Goal: Information Seeking & Learning: Learn about a topic

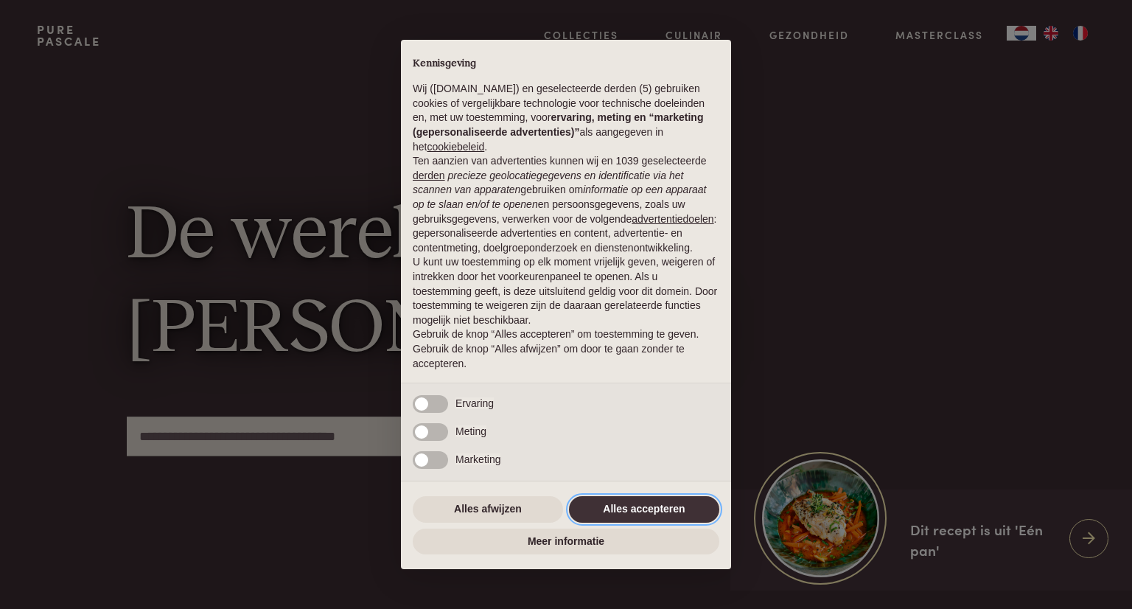
click at [662, 517] on button "Alles accepteren" at bounding box center [644, 509] width 150 height 27
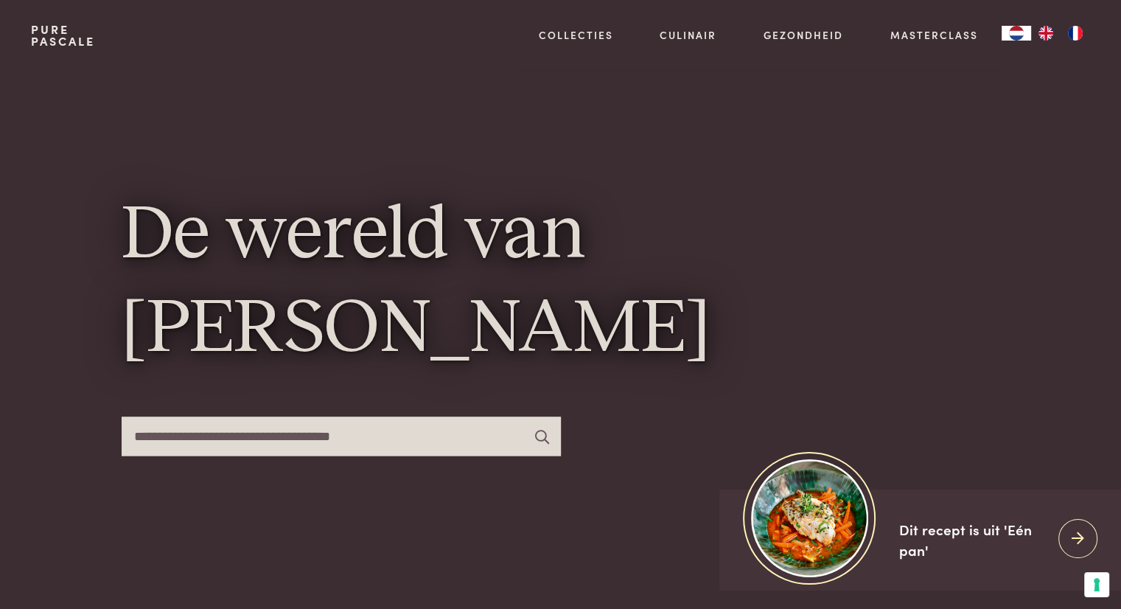
click at [301, 438] on input "text" at bounding box center [341, 435] width 439 height 39
type input "****"
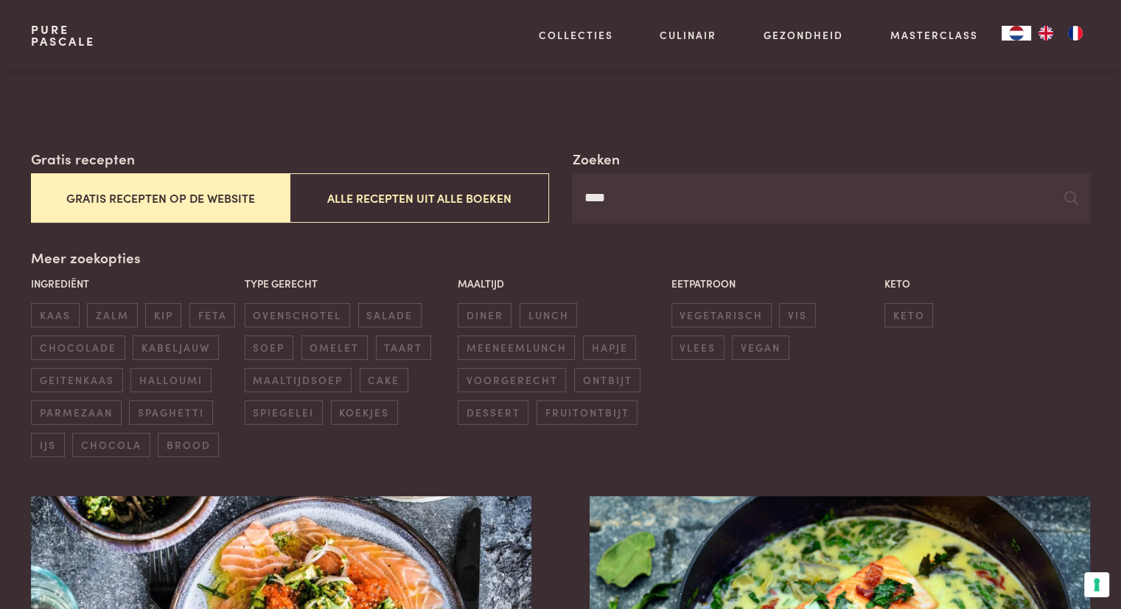
scroll to position [130, 0]
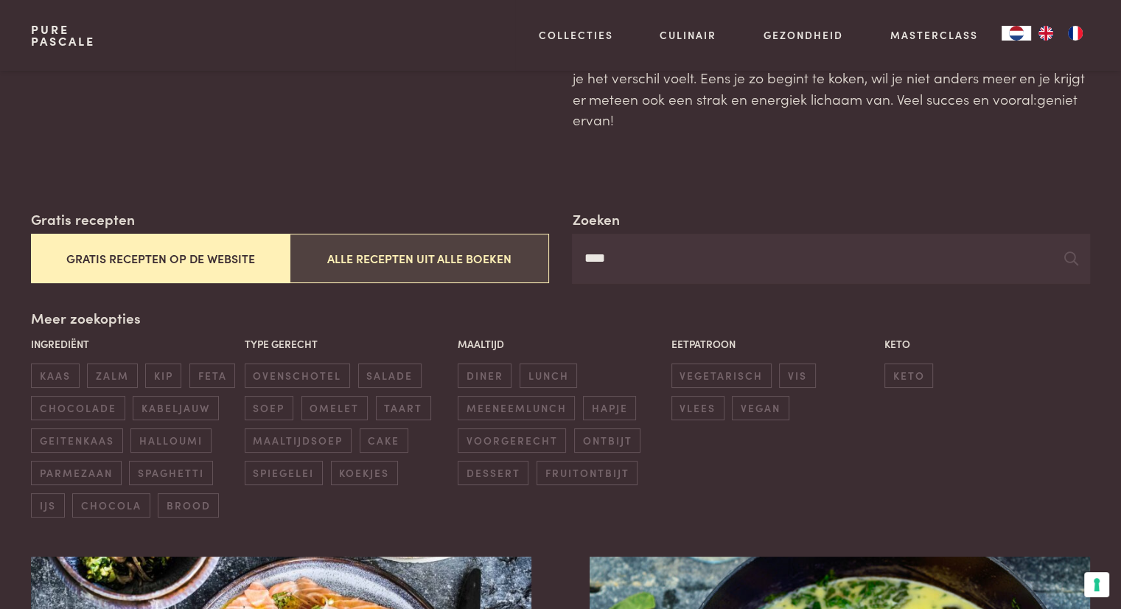
click at [365, 280] on button "Alle recepten uit alle boeken" at bounding box center [419, 258] width 259 height 49
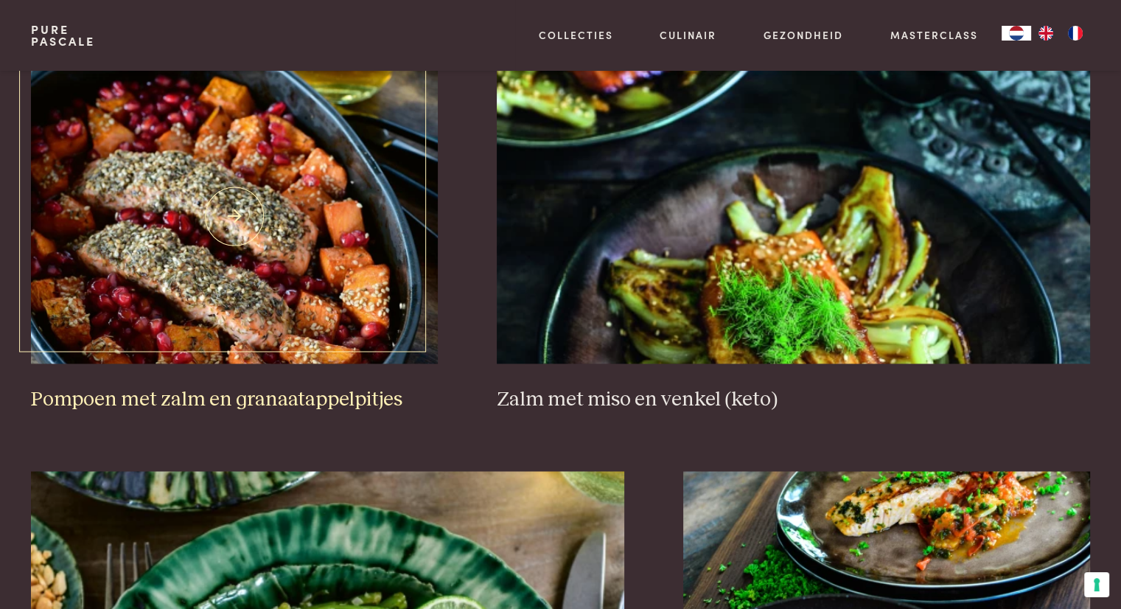
scroll to position [2302, 0]
click at [250, 152] on img at bounding box center [234, 216] width 407 height 295
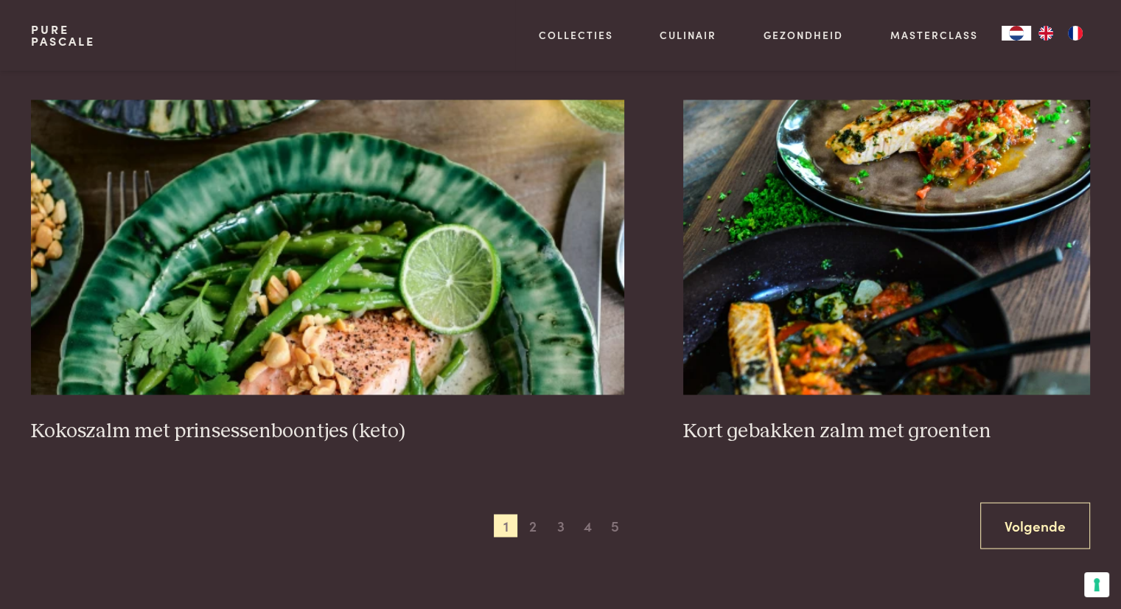
scroll to position [2675, 0]
click at [536, 525] on span "2" at bounding box center [533, 525] width 24 height 24
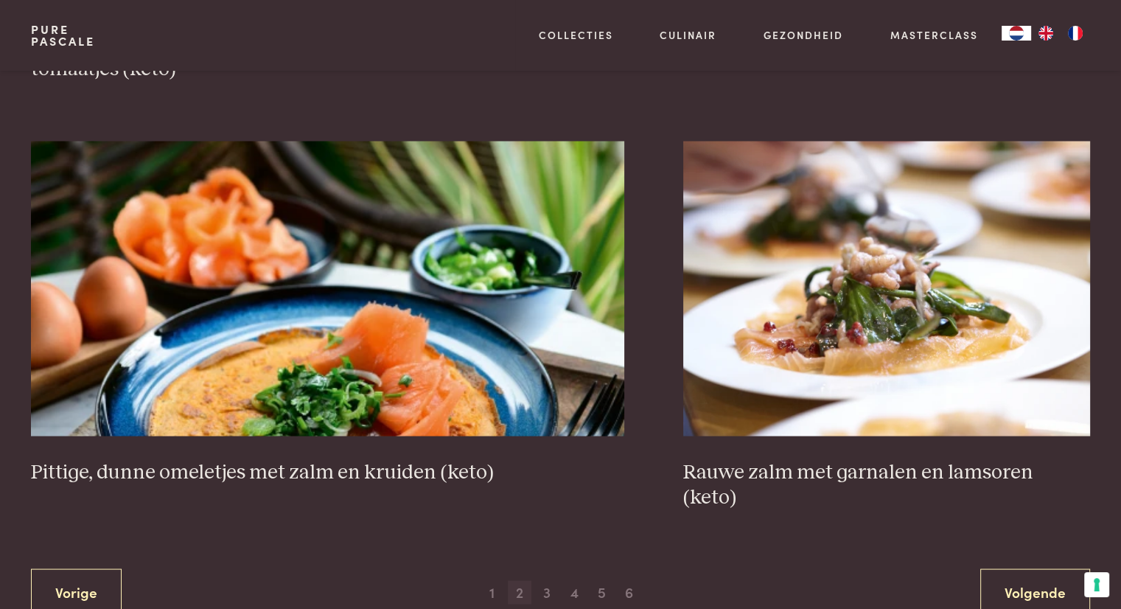
scroll to position [2712, 0]
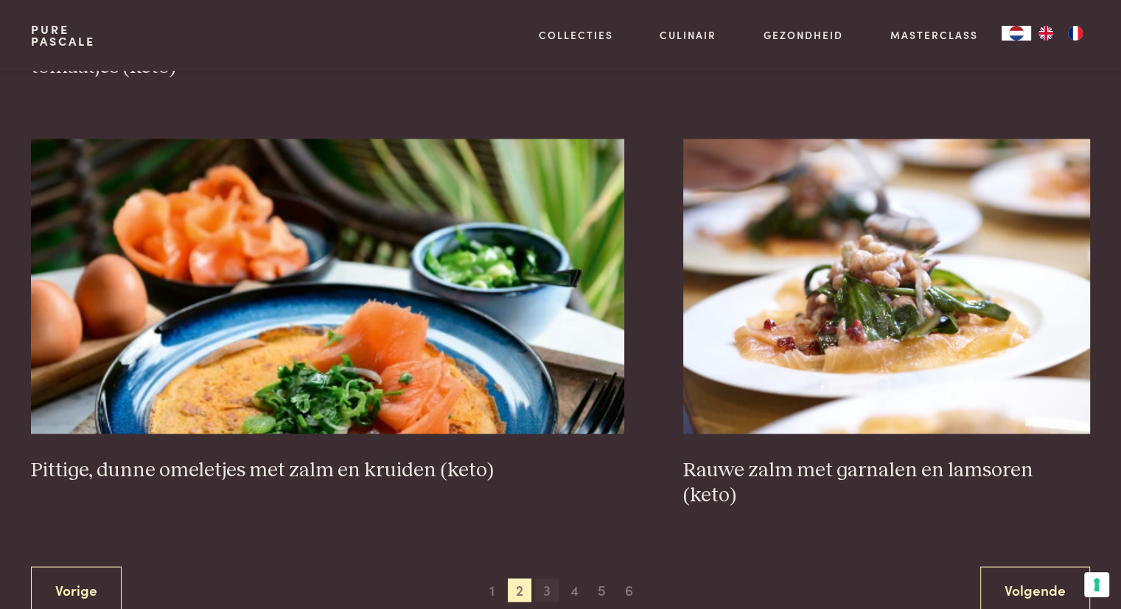
click at [544, 578] on span "3" at bounding box center [547, 590] width 24 height 24
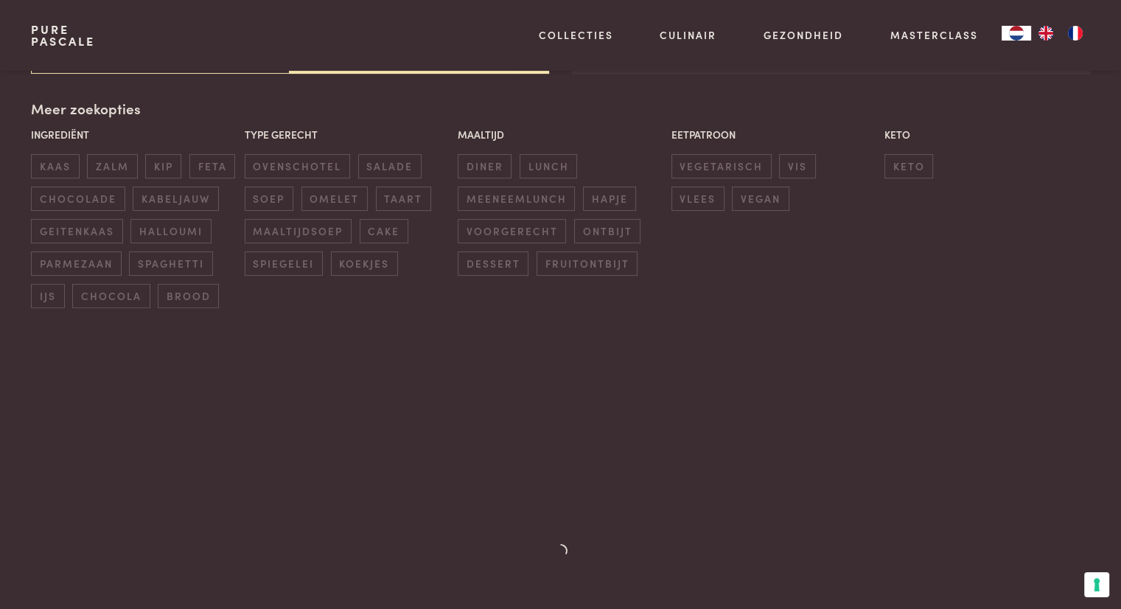
scroll to position [338, 0]
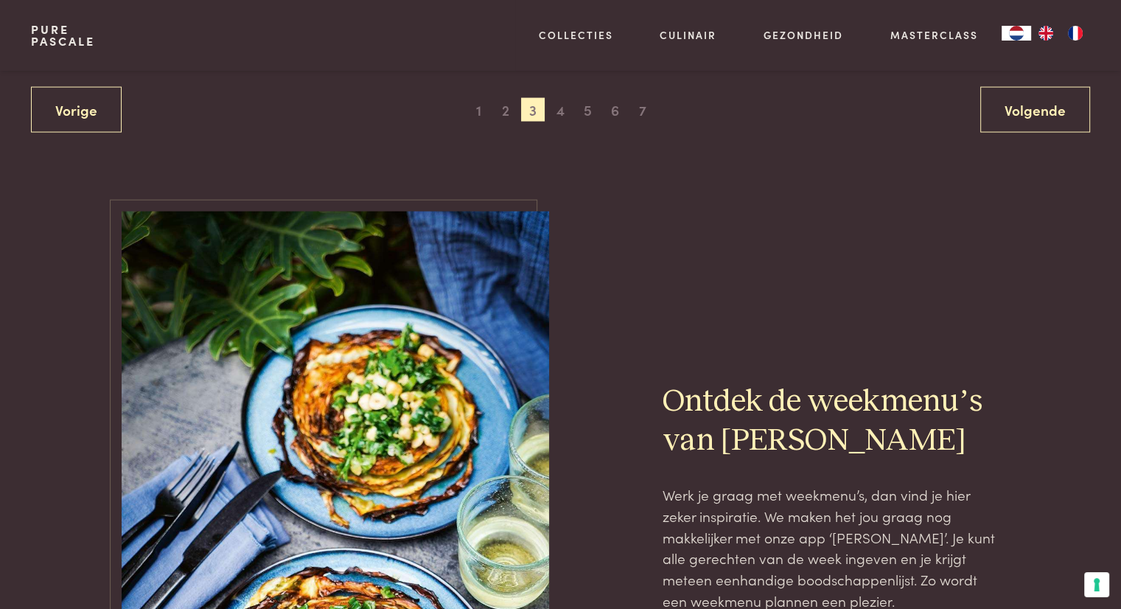
scroll to position [3117, 0]
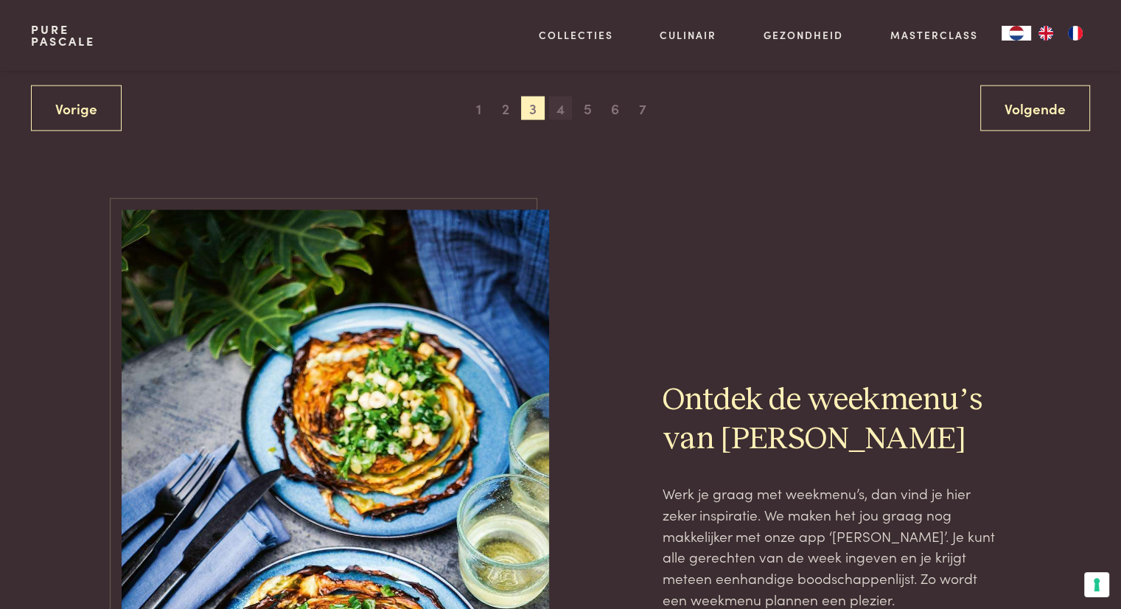
click at [560, 102] on span "4" at bounding box center [561, 109] width 24 height 24
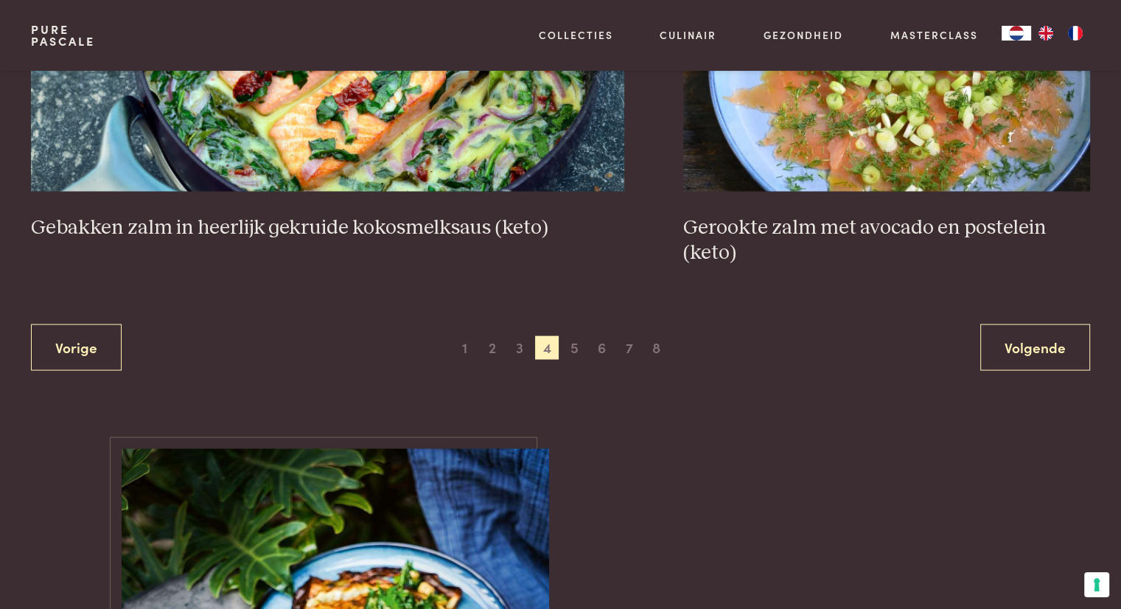
scroll to position [2909, 0]
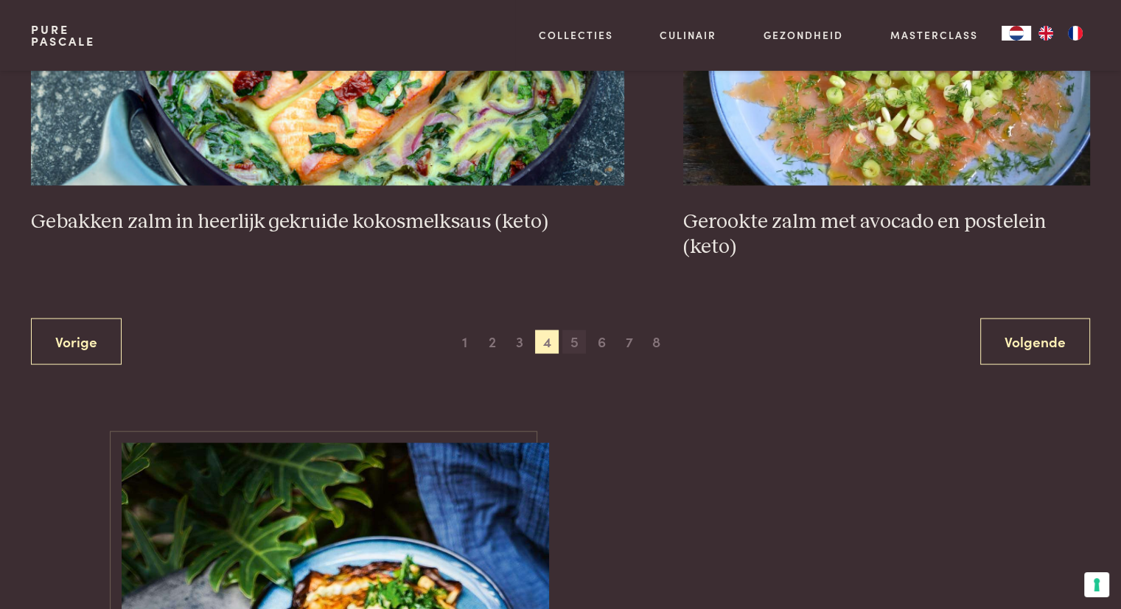
click at [580, 346] on span "5" at bounding box center [574, 342] width 24 height 24
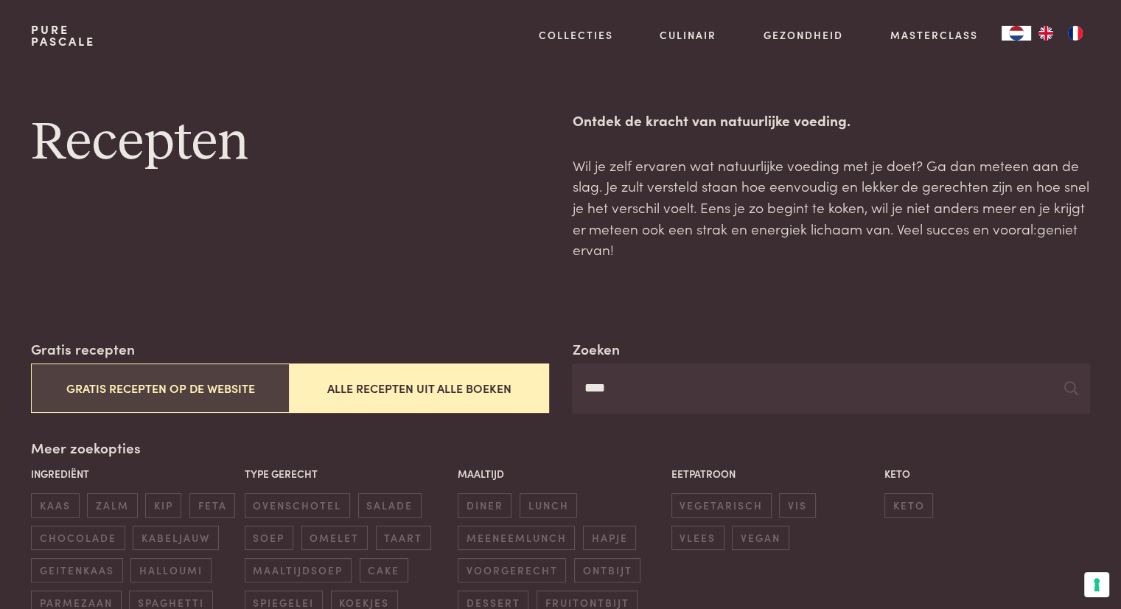
click at [249, 369] on button "Gratis recepten op de website" at bounding box center [160, 387] width 259 height 49
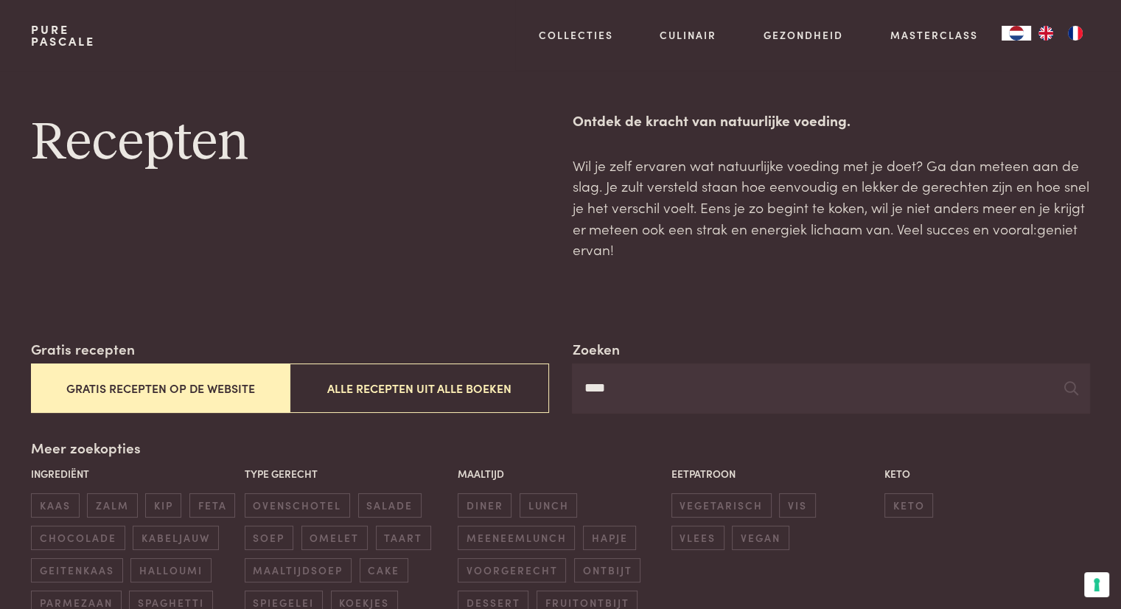
click at [642, 365] on input "****" at bounding box center [830, 388] width 517 height 50
click at [724, 372] on input "**********" at bounding box center [830, 388] width 517 height 50
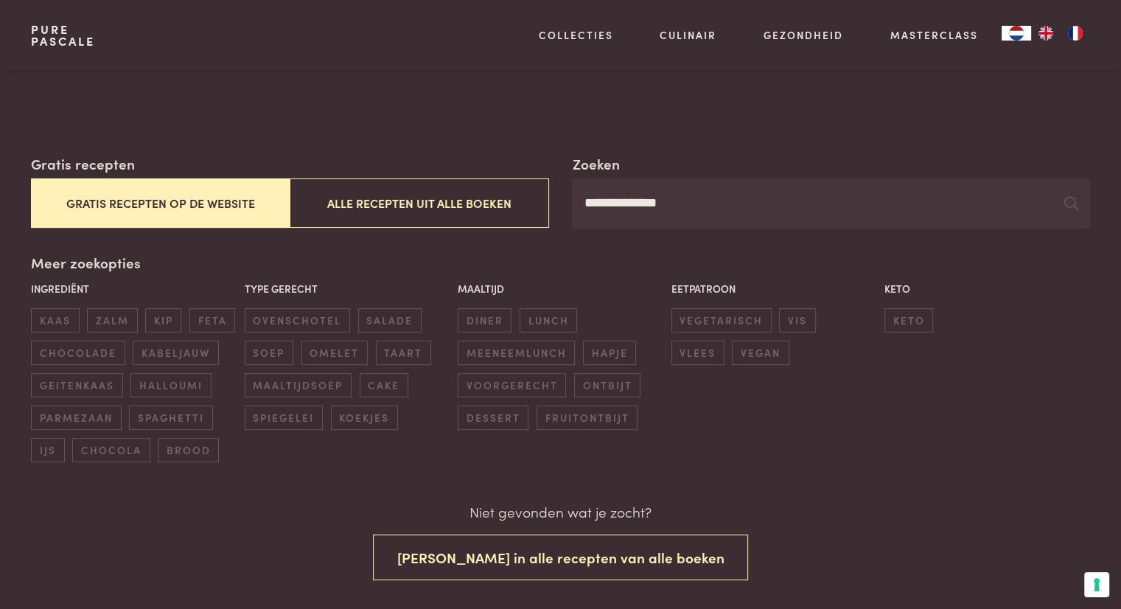
scroll to position [186, 0]
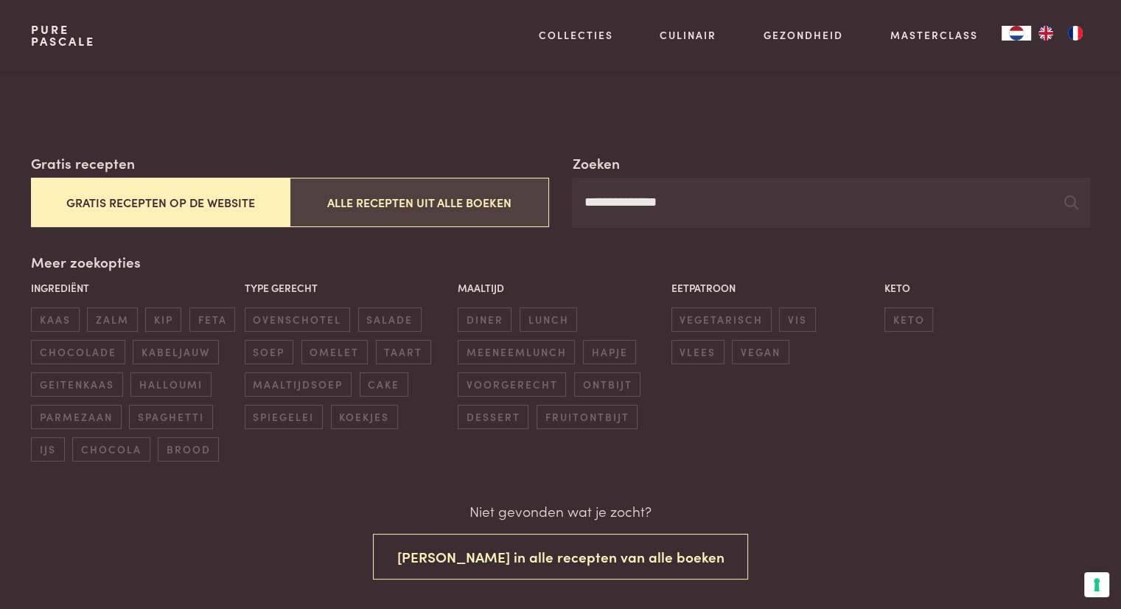
click at [458, 217] on button "Alle recepten uit alle boeken" at bounding box center [419, 202] width 259 height 49
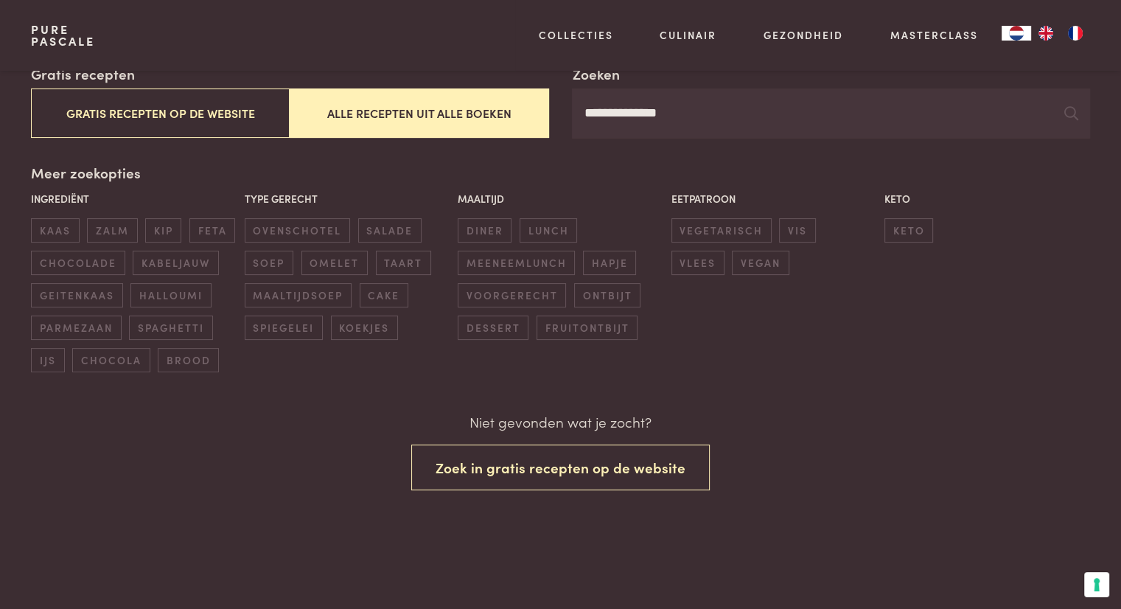
scroll to position [276, 0]
drag, startPoint x: 697, startPoint y: 128, endPoint x: 618, endPoint y: 111, distance: 80.8
click at [618, 111] on input "**********" at bounding box center [830, 113] width 517 height 50
click at [489, 225] on span "diner" at bounding box center [485, 229] width 54 height 24
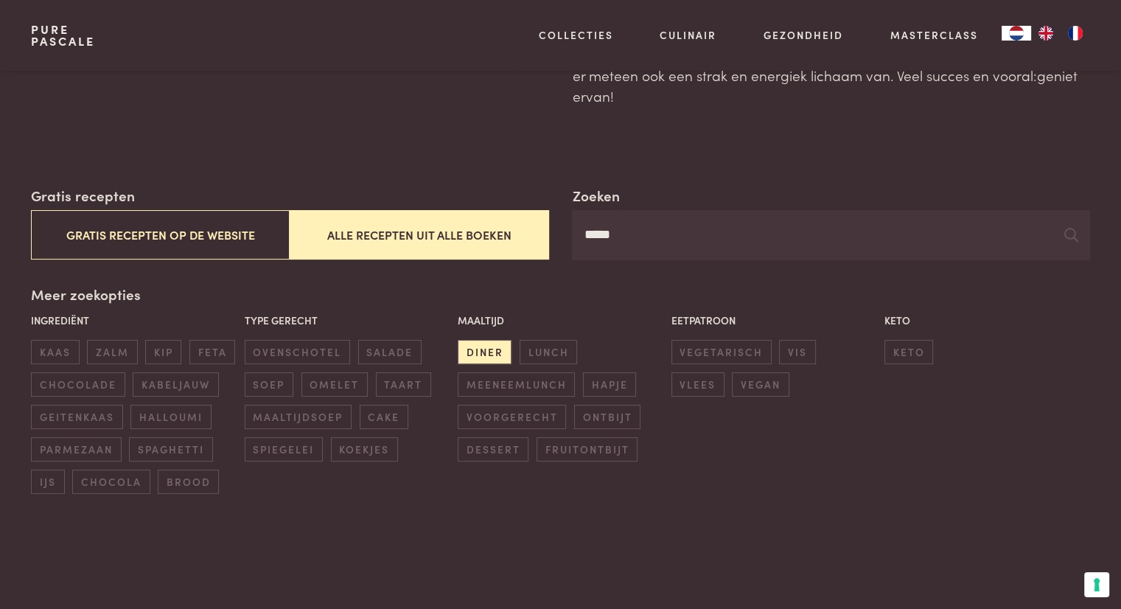
scroll to position [144, 0]
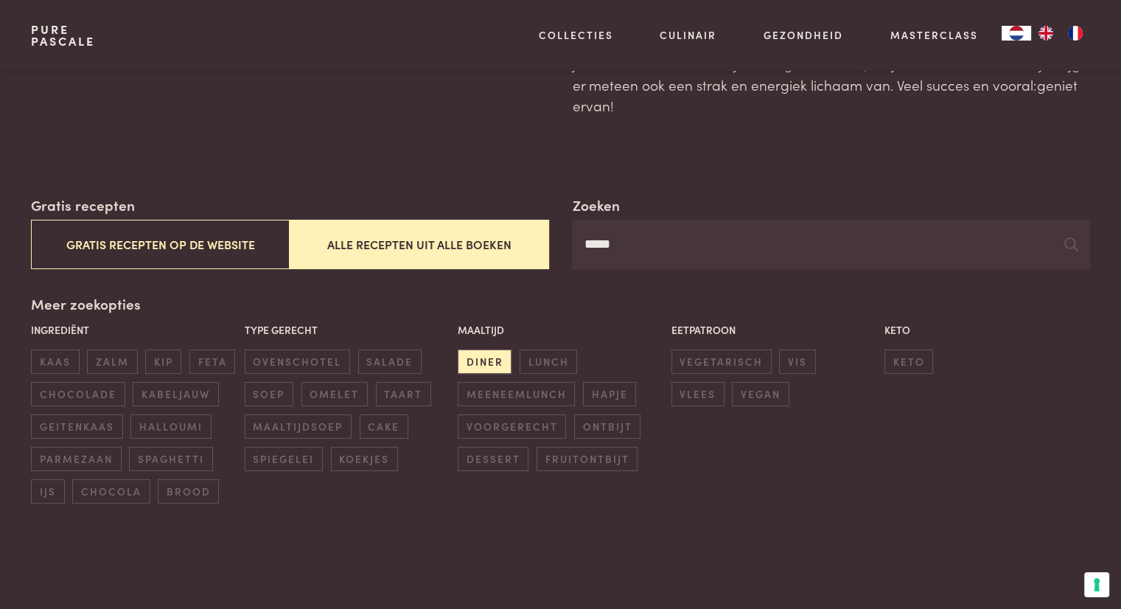
click at [630, 250] on input "****" at bounding box center [830, 245] width 517 height 50
type input "**********"
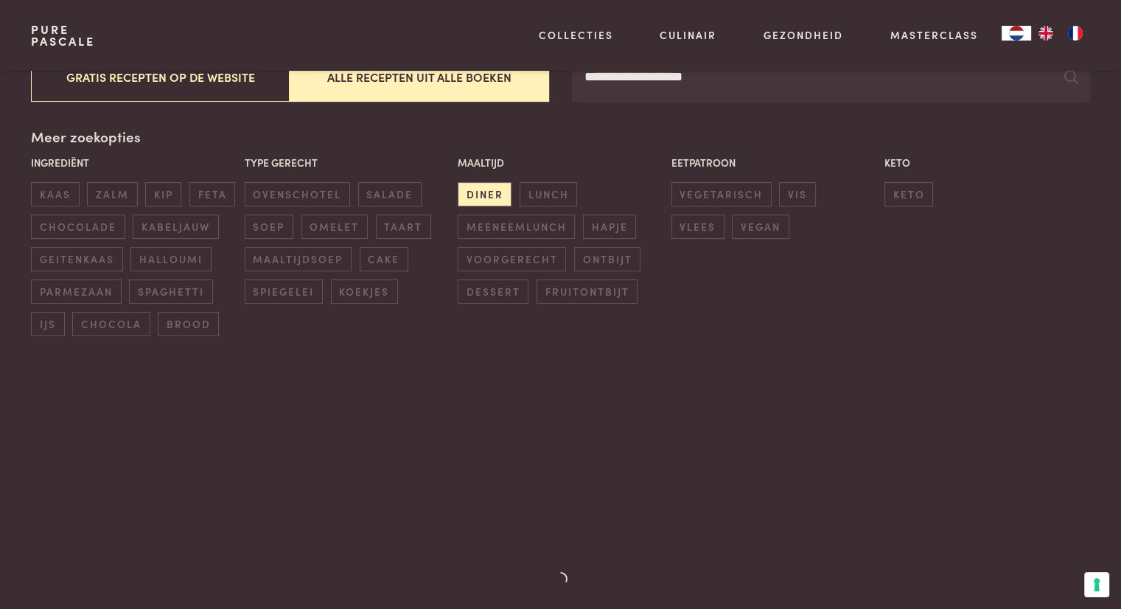
scroll to position [262, 0]
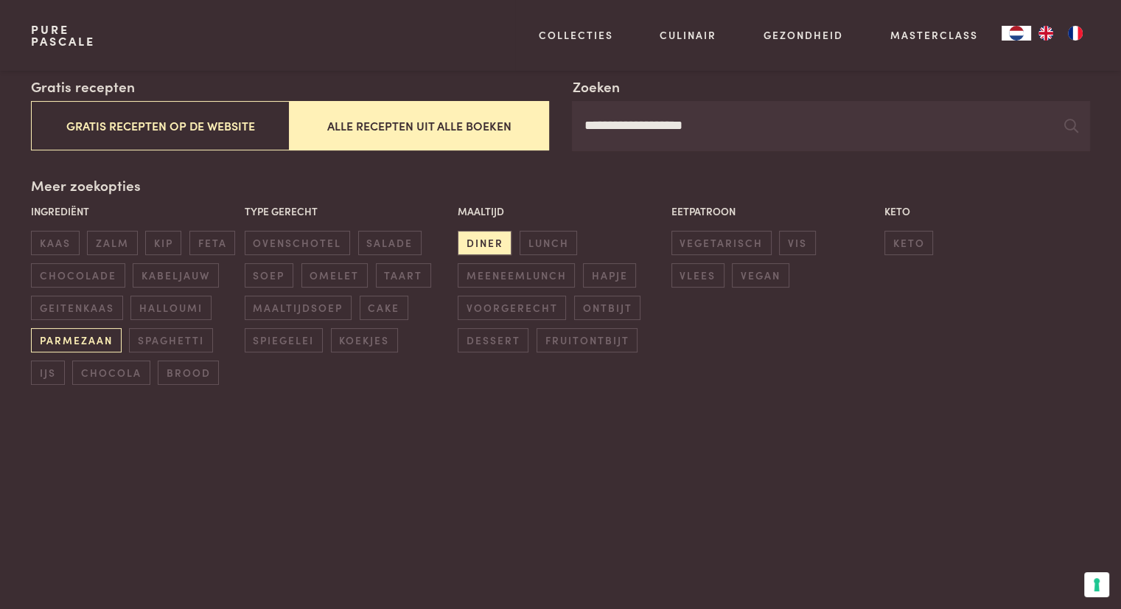
click at [65, 341] on span "parmezaan" at bounding box center [76, 340] width 90 height 24
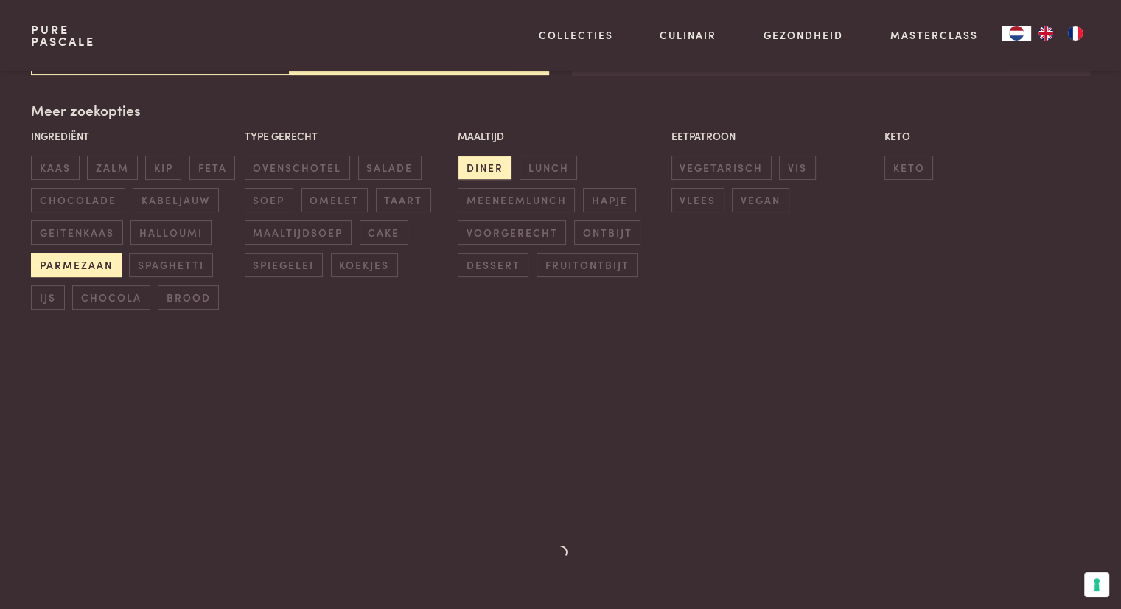
scroll to position [338, 0]
click at [128, 172] on span "zalm" at bounding box center [112, 167] width 50 height 24
click at [49, 32] on link "Pure Pascale" at bounding box center [63, 36] width 64 height 24
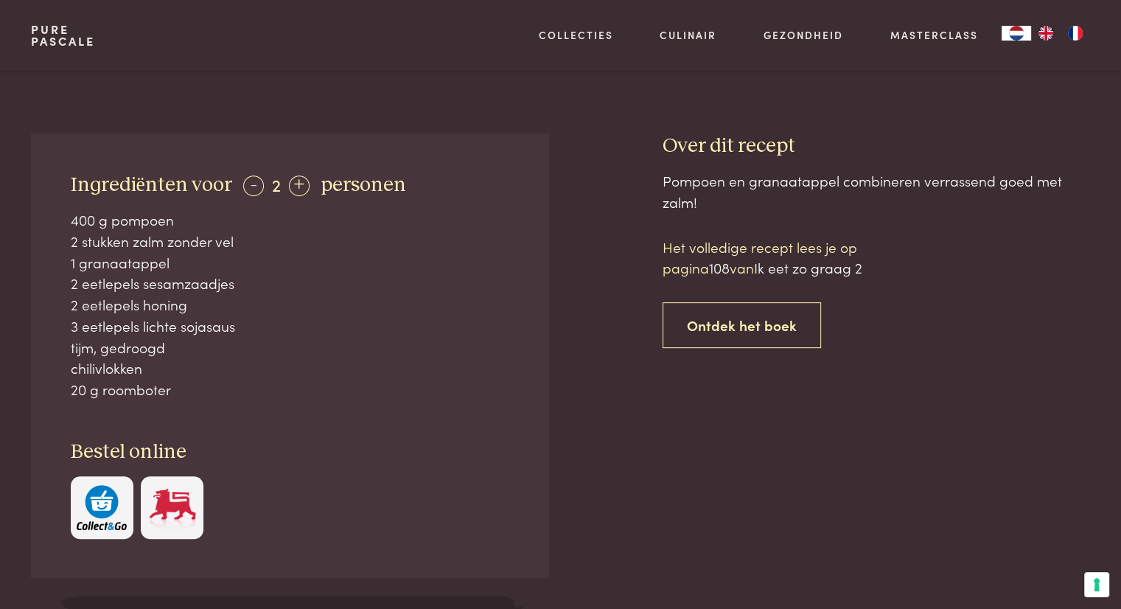
scroll to position [542, 0]
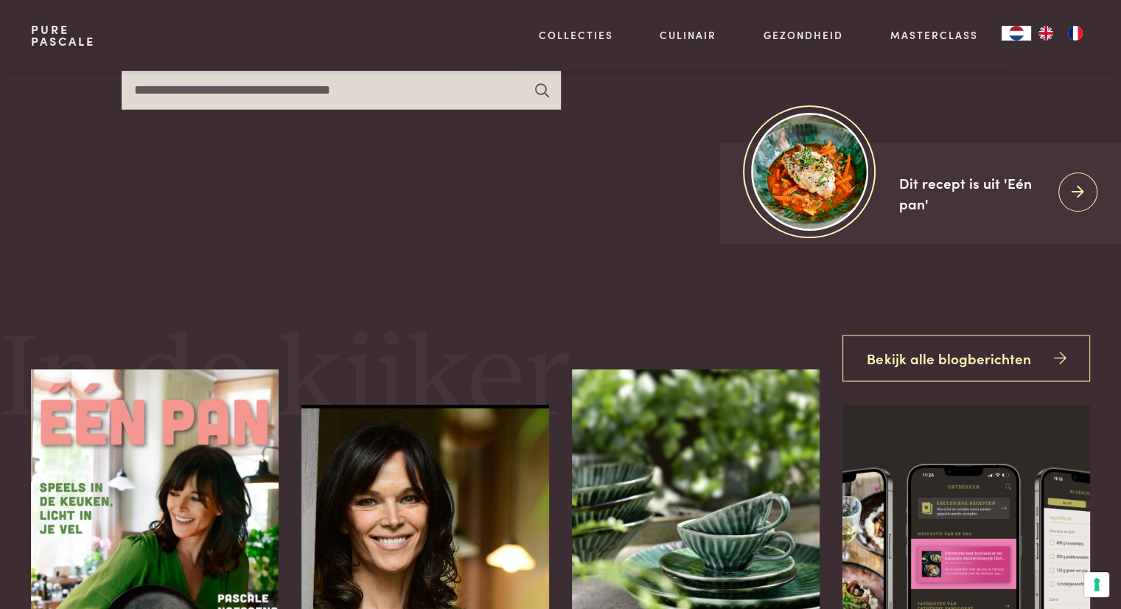
scroll to position [293, 0]
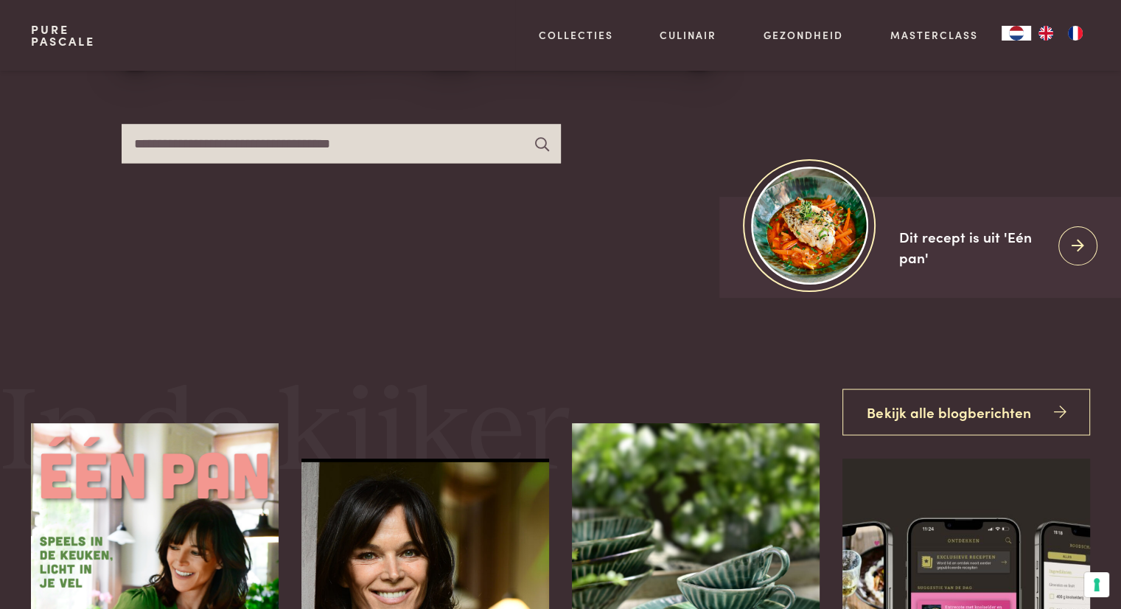
click at [390, 151] on input "text" at bounding box center [341, 143] width 439 height 39
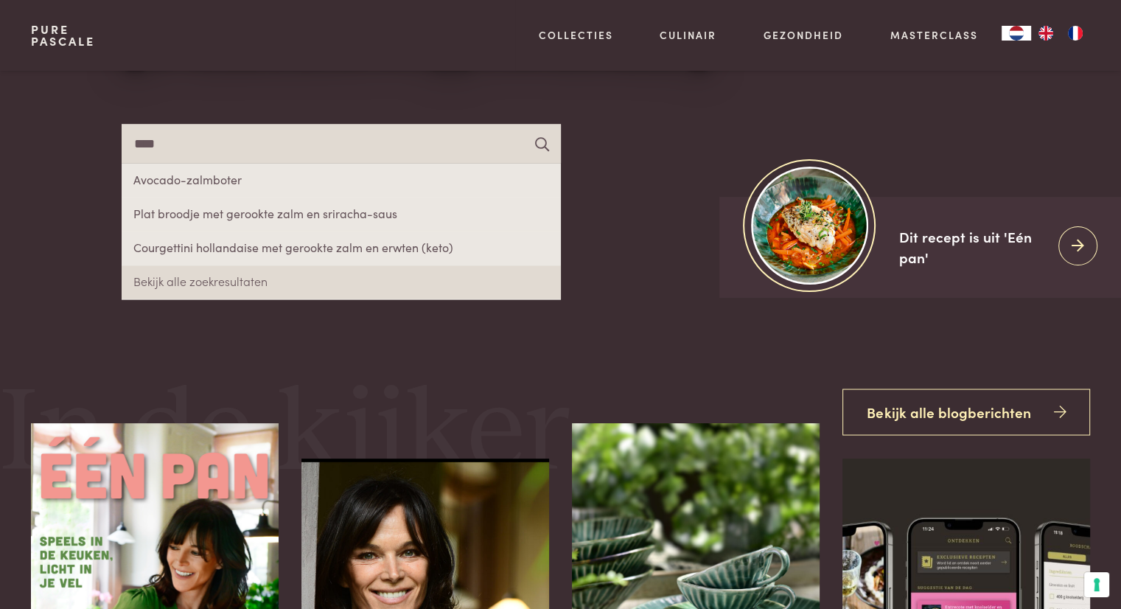
type input "****"
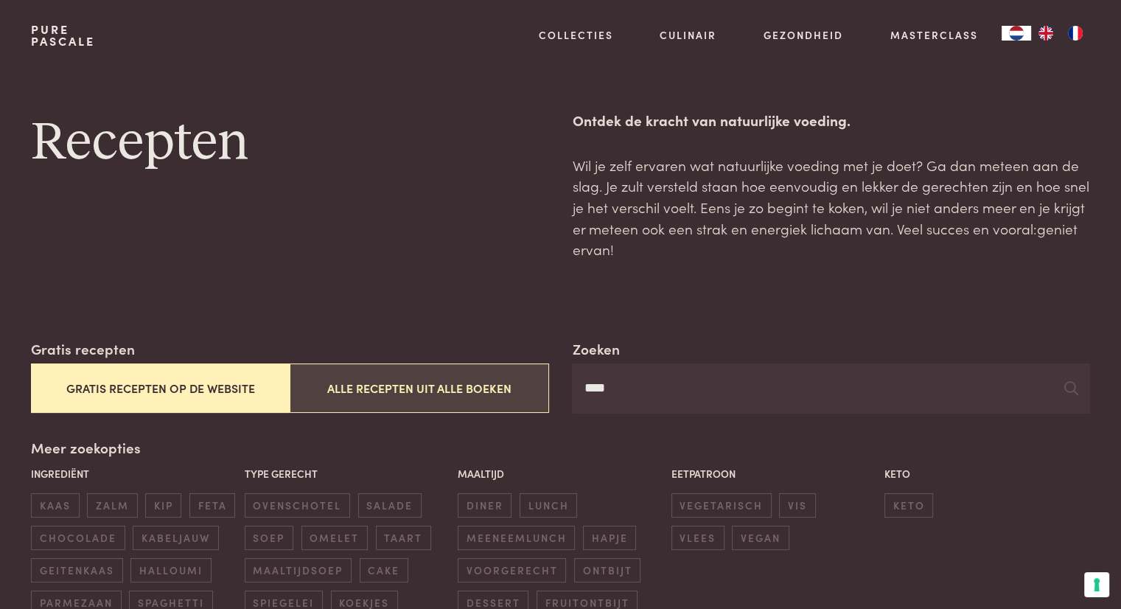
click at [479, 388] on button "Alle recepten uit alle boeken" at bounding box center [419, 387] width 259 height 49
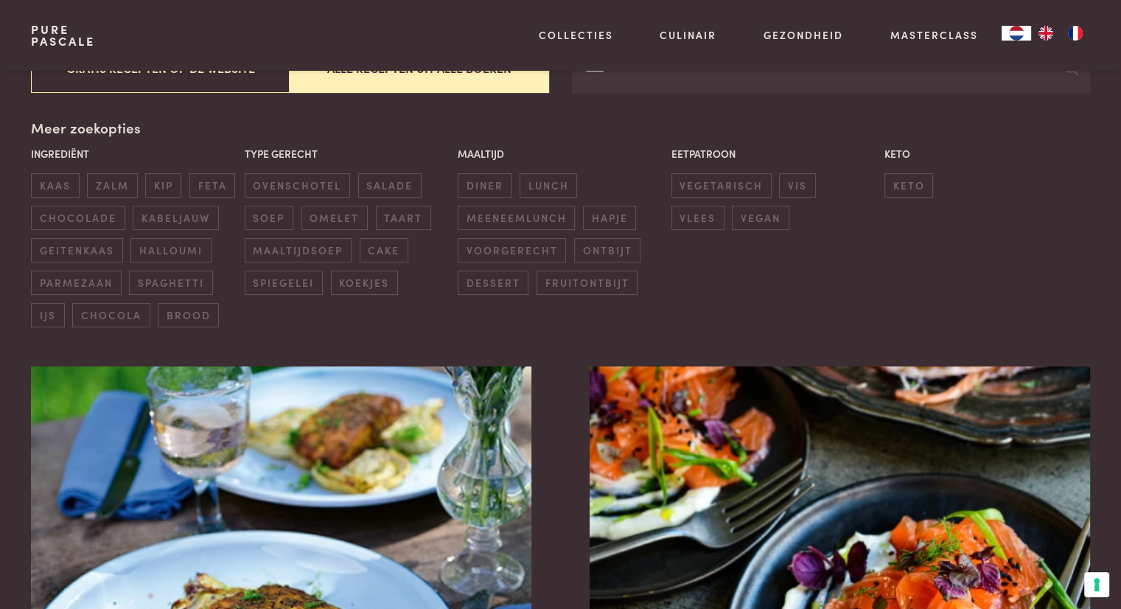
scroll to position [338, 0]
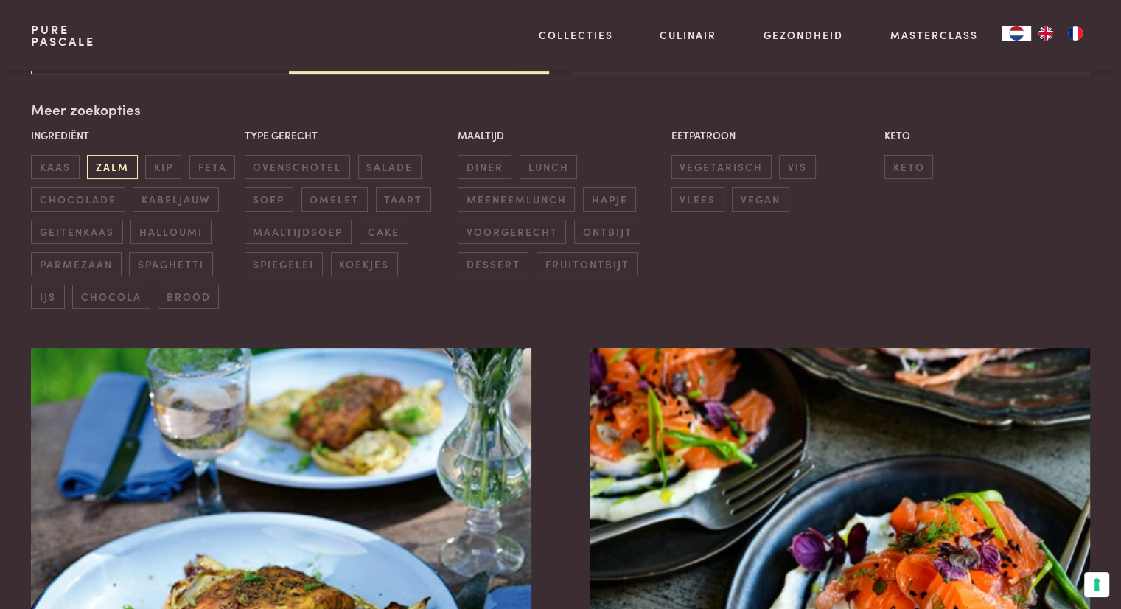
click at [95, 169] on span "zalm" at bounding box center [112, 167] width 50 height 24
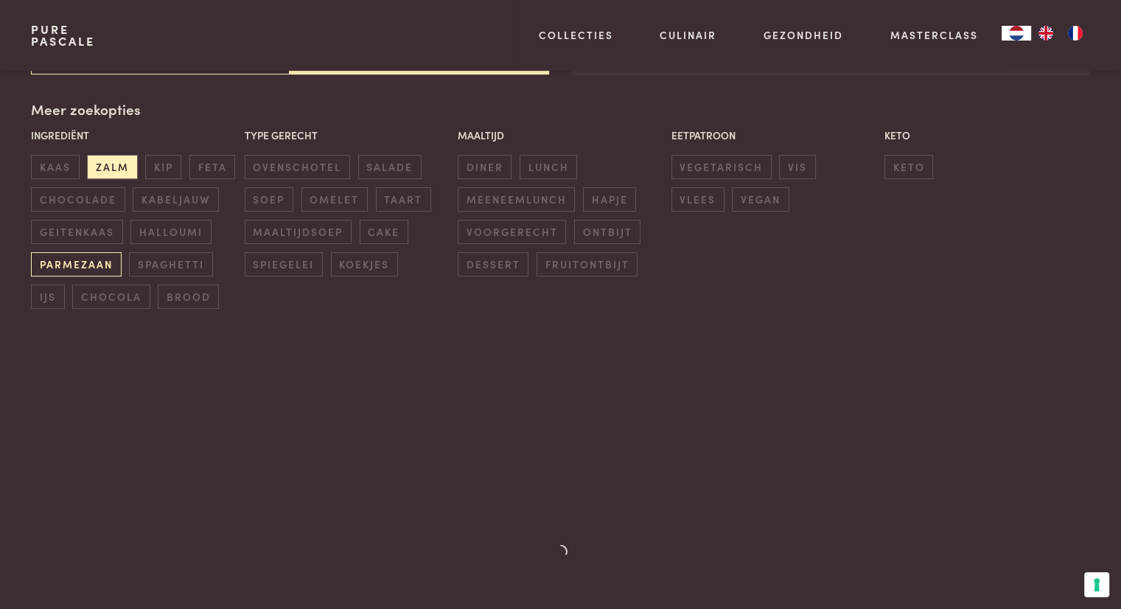
click at [70, 262] on span "parmezaan" at bounding box center [76, 264] width 90 height 24
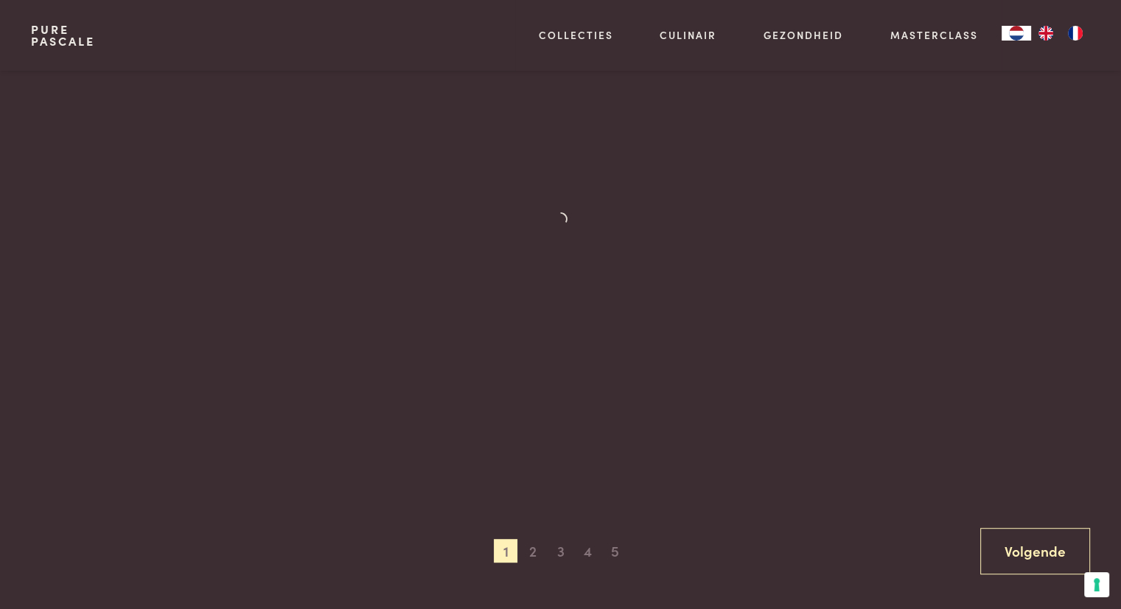
scroll to position [693, 0]
click at [1048, 516] on link "Volgende" at bounding box center [1035, 528] width 110 height 46
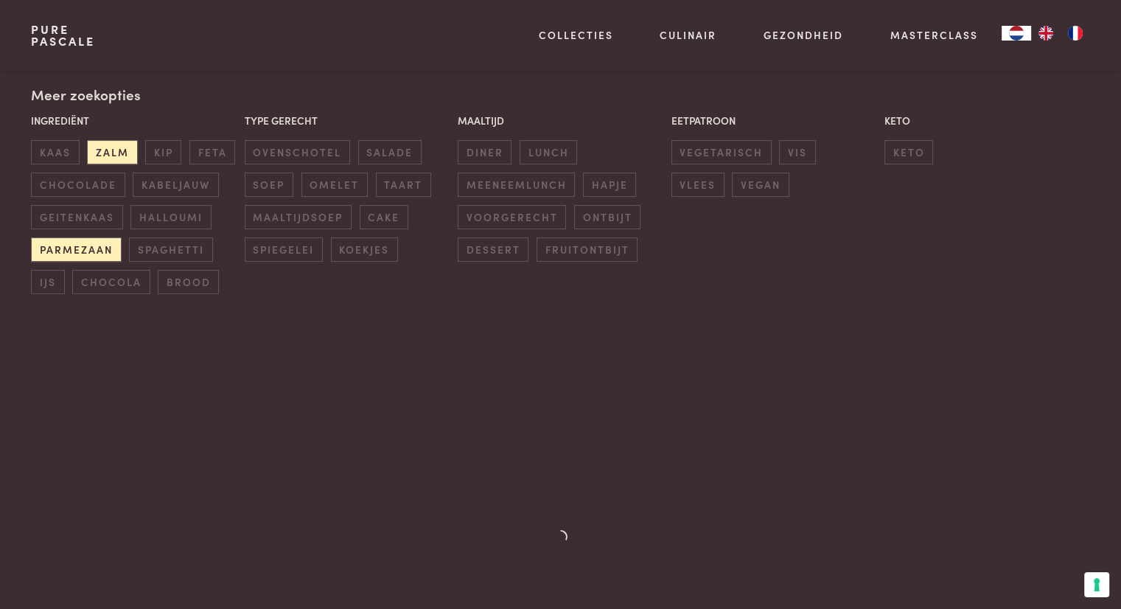
scroll to position [386, 0]
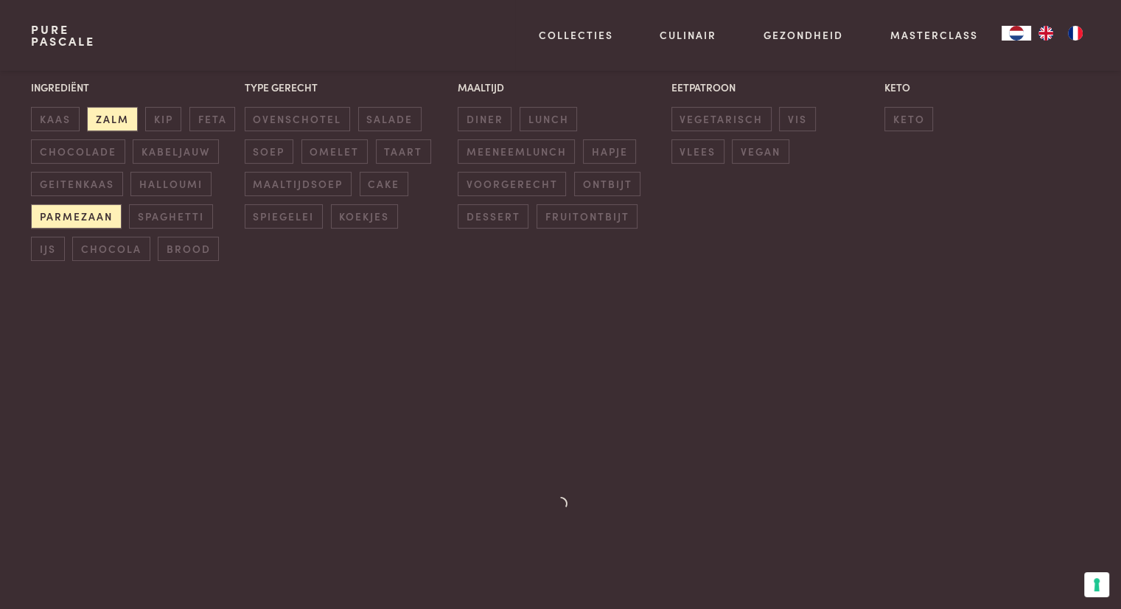
click at [64, 40] on link "Pure Pascale" at bounding box center [63, 36] width 64 height 24
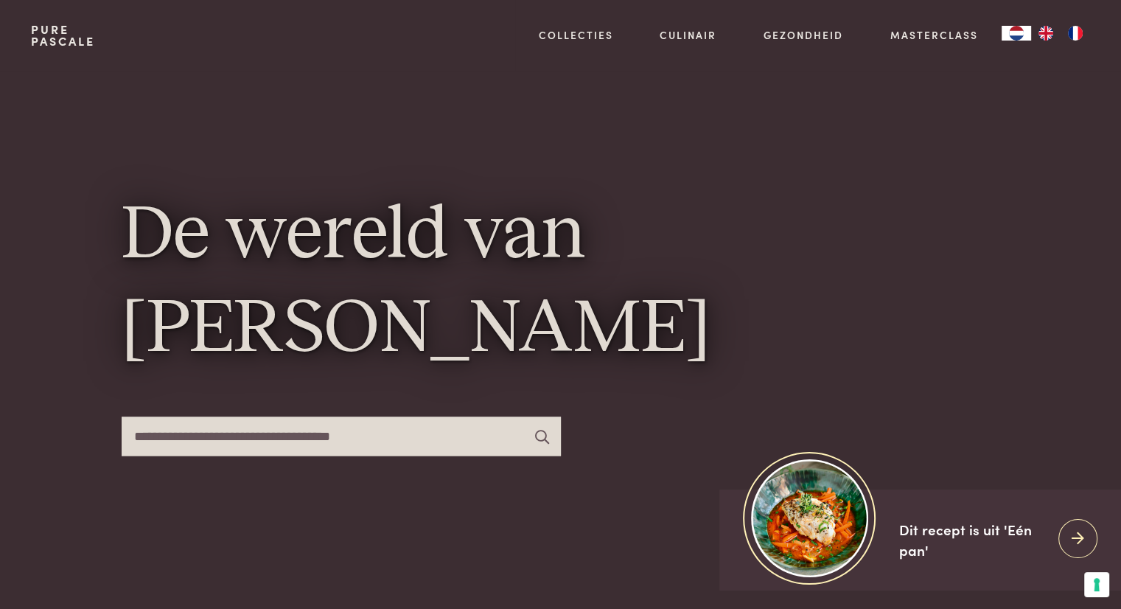
click at [401, 431] on input "text" at bounding box center [341, 435] width 439 height 39
type input "****"
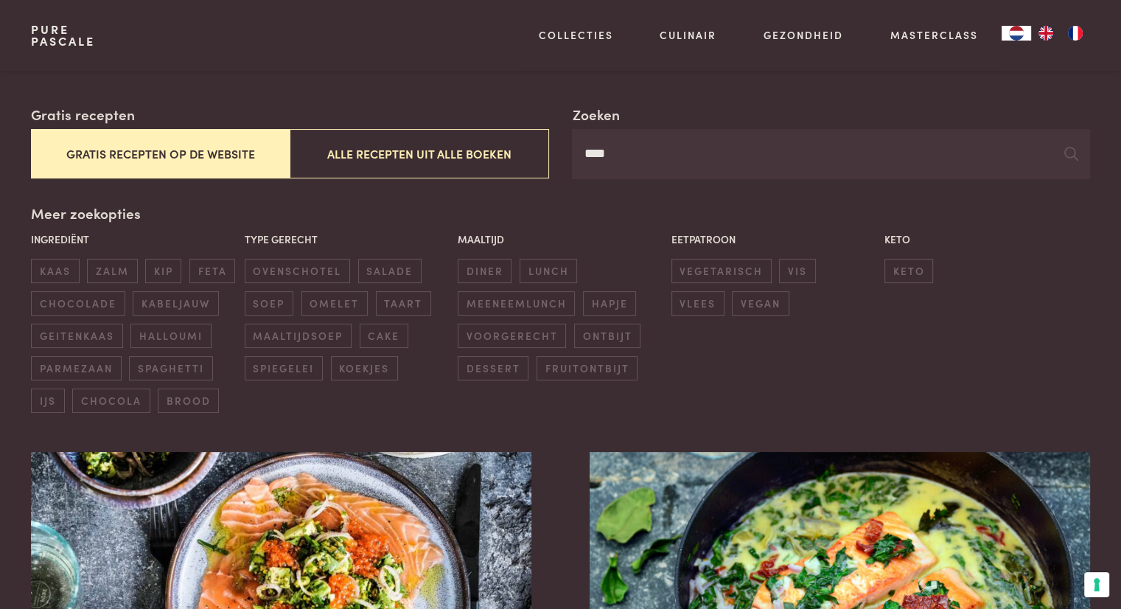
scroll to position [235, 0]
click at [112, 267] on span "zalm" at bounding box center [112, 270] width 50 height 24
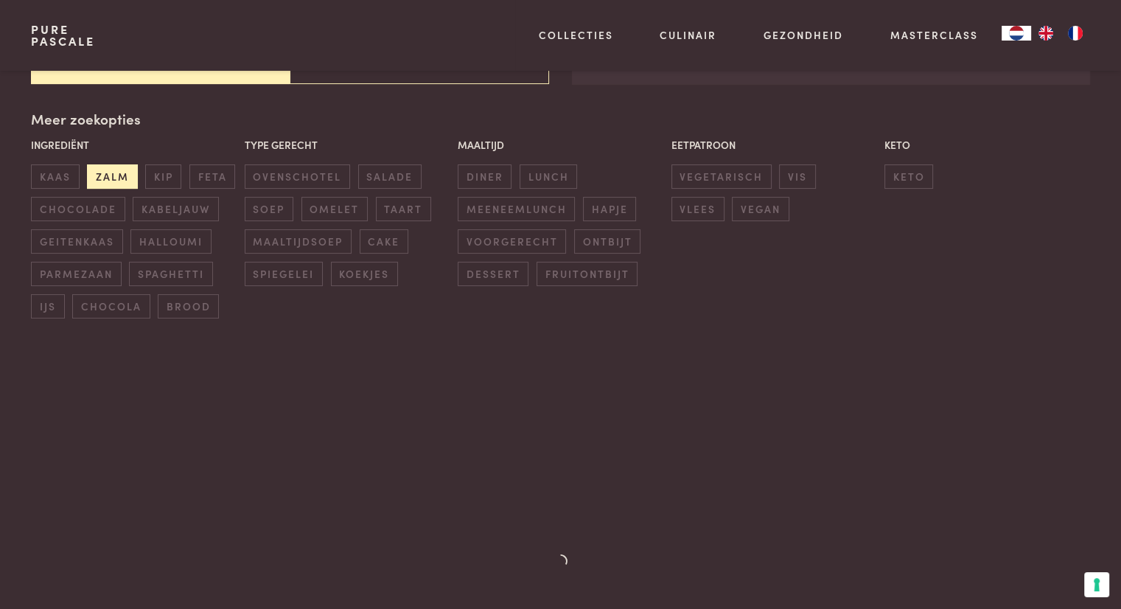
scroll to position [338, 0]
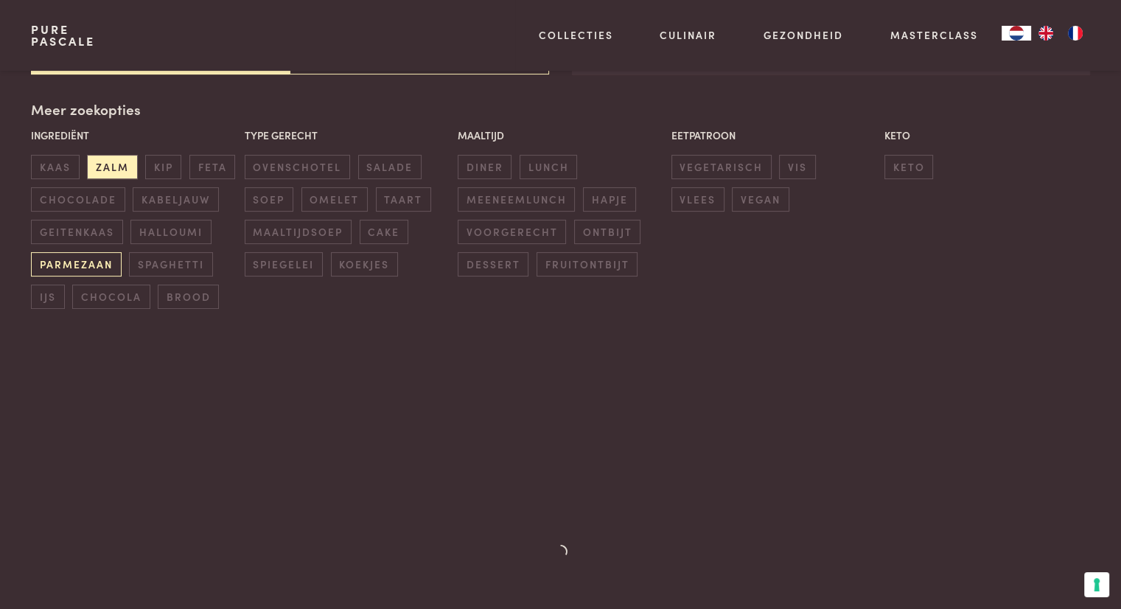
click at [91, 269] on span "parmezaan" at bounding box center [76, 264] width 90 height 24
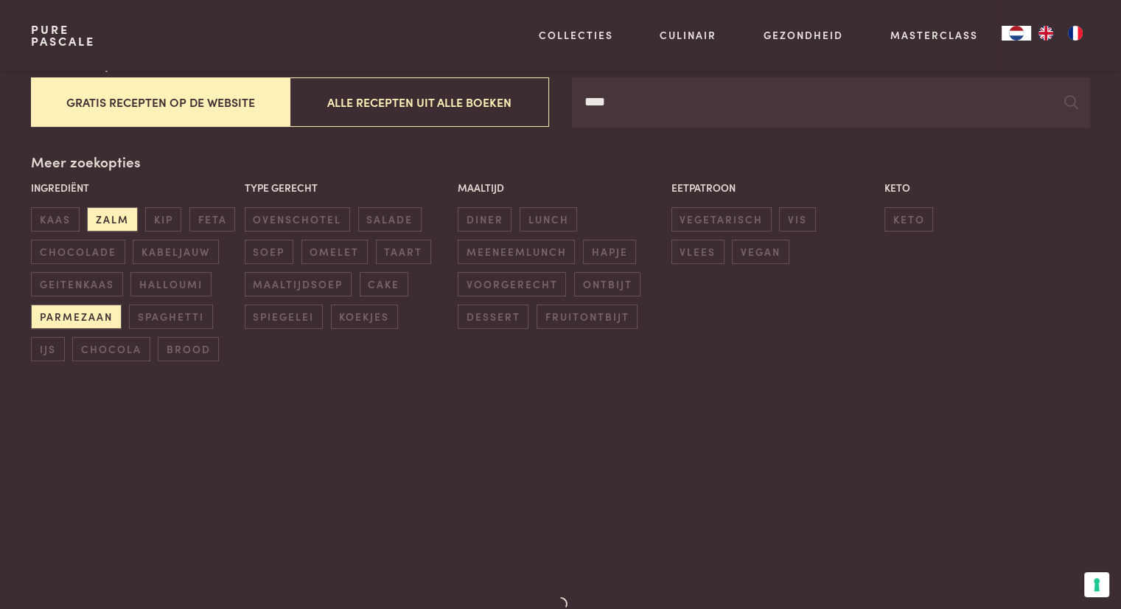
scroll to position [267, 0]
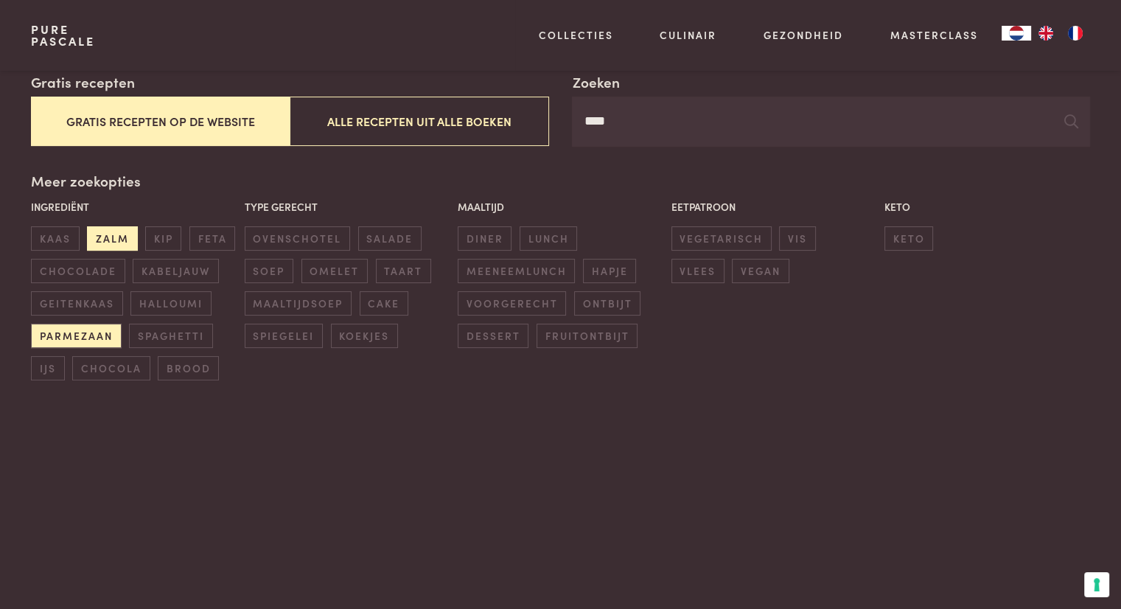
click at [117, 231] on span "zalm" at bounding box center [112, 238] width 50 height 24
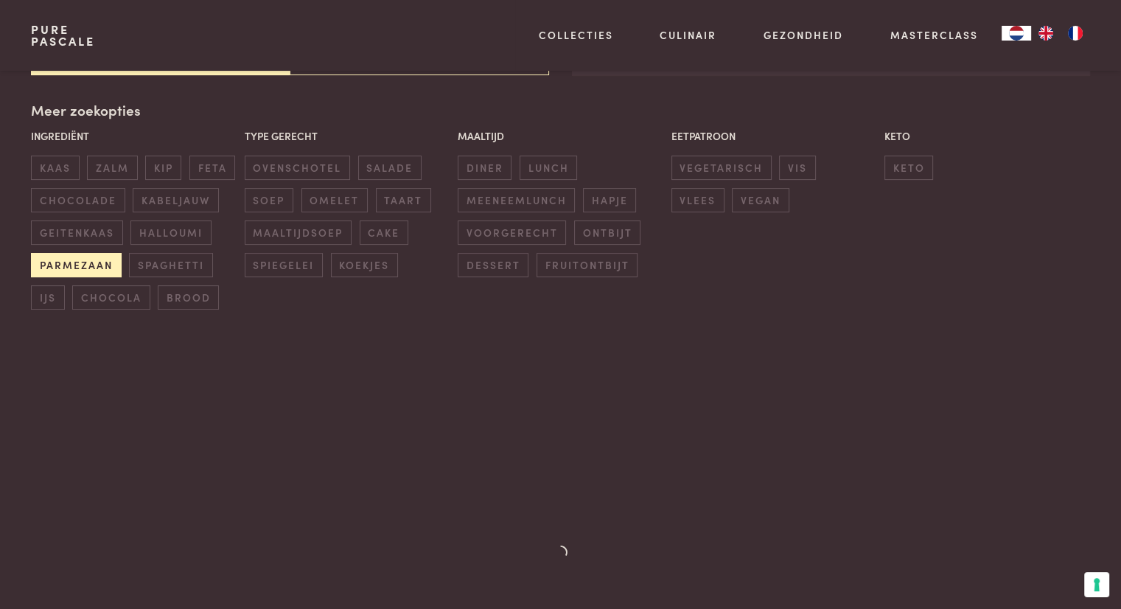
scroll to position [338, 0]
click at [83, 266] on span "parmezaan" at bounding box center [76, 264] width 90 height 24
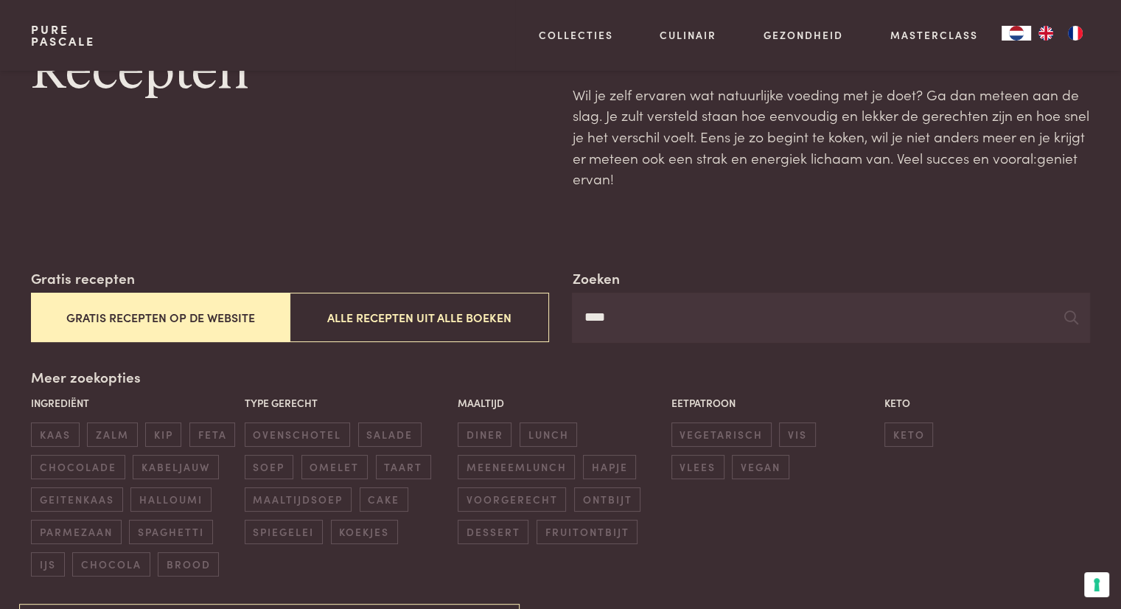
scroll to position [76, 0]
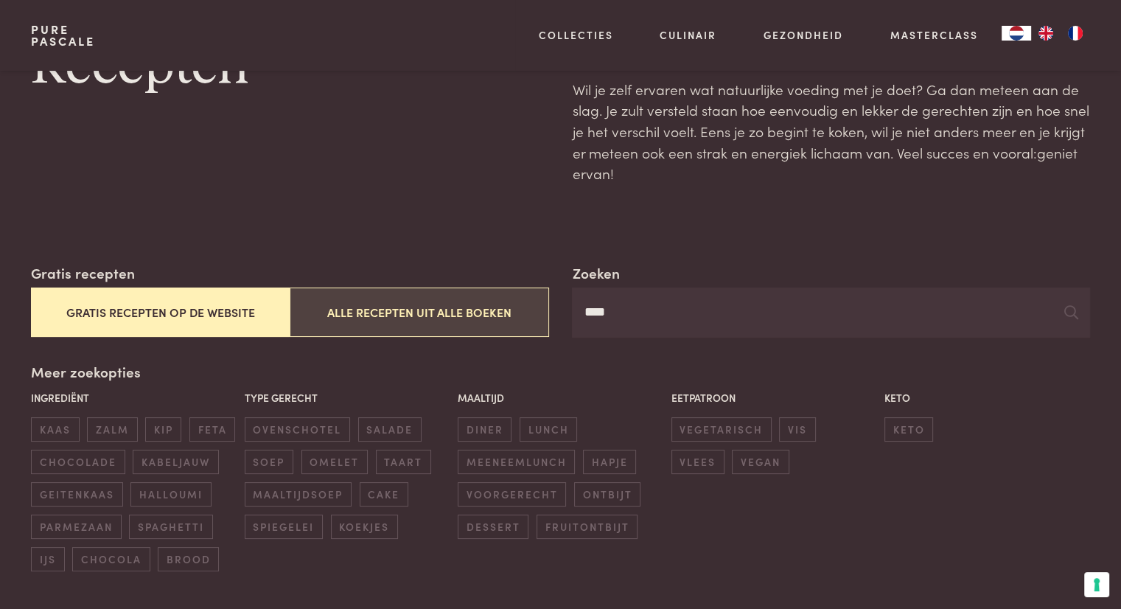
click at [340, 311] on button "Alle recepten uit alle boeken" at bounding box center [419, 311] width 259 height 49
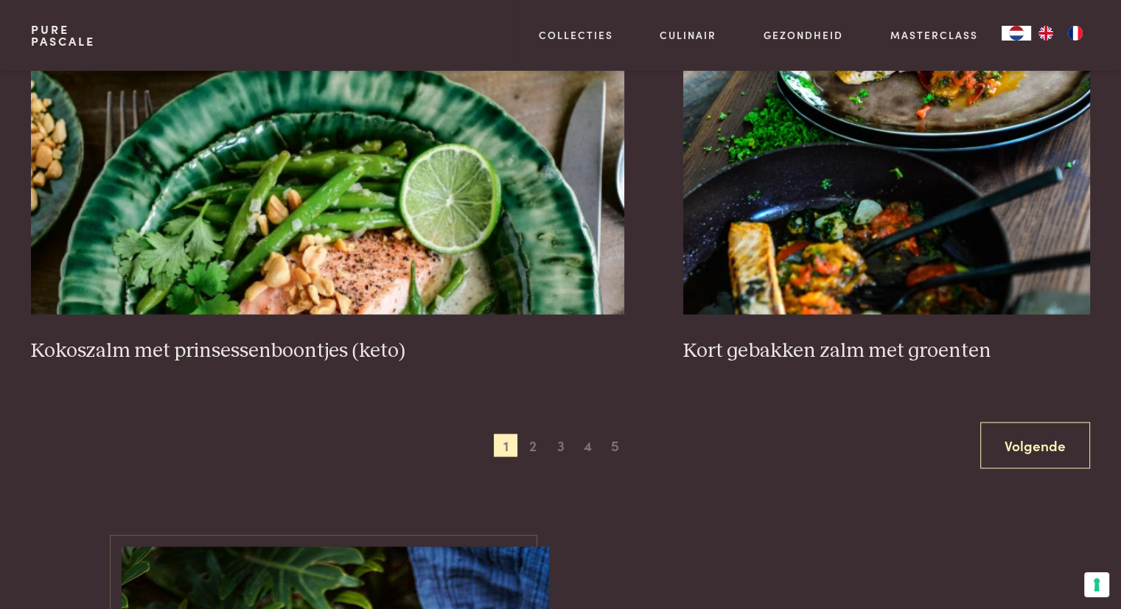
scroll to position [2841, 0]
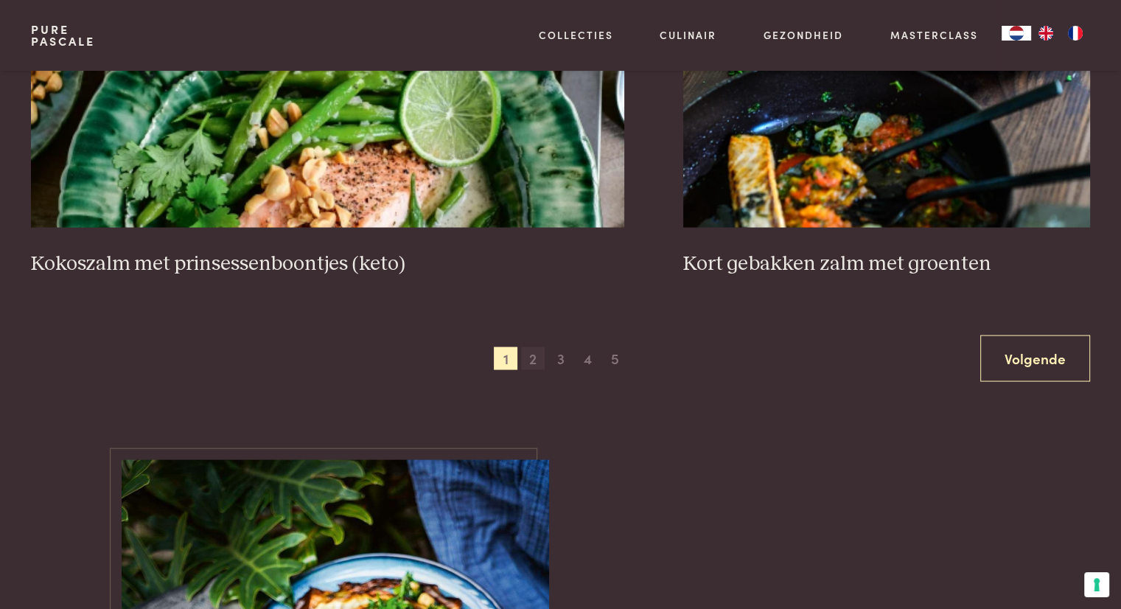
click at [529, 366] on span "2" at bounding box center [533, 359] width 24 height 24
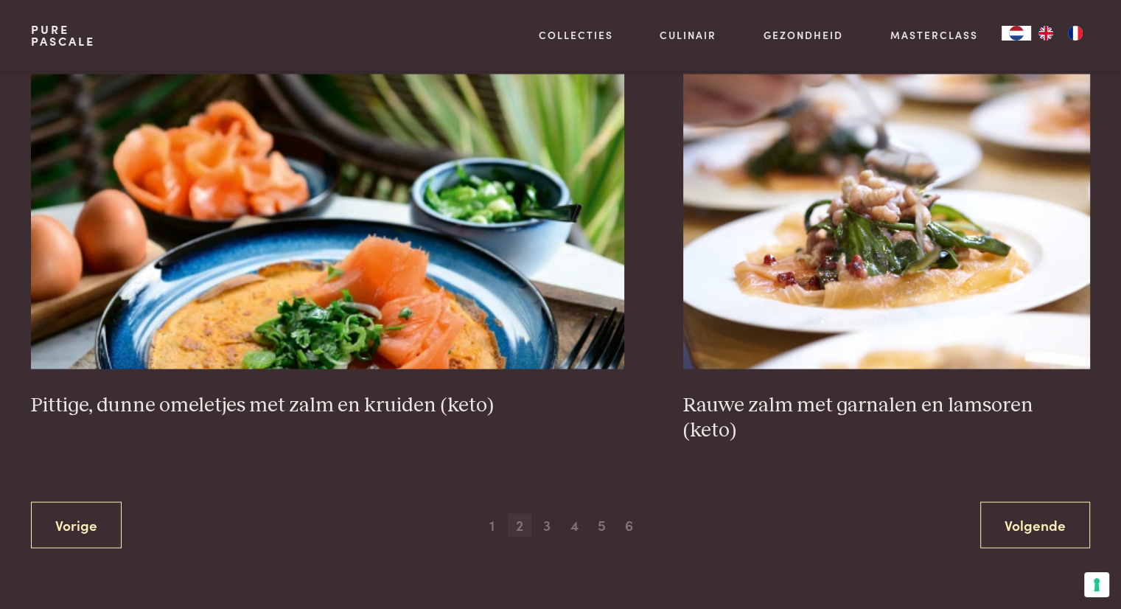
scroll to position [2778, 0]
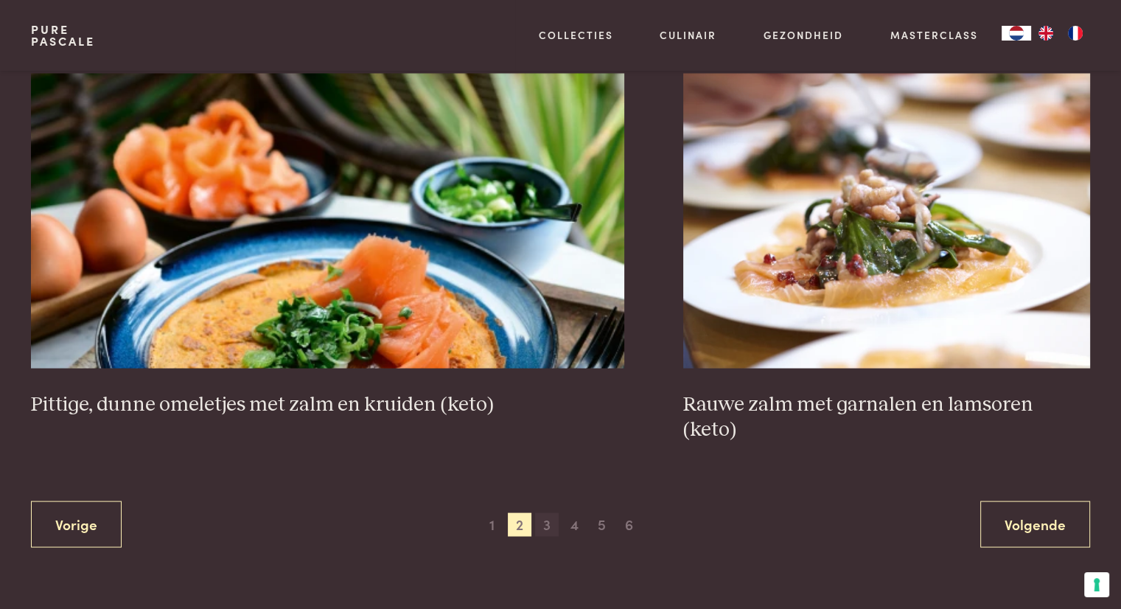
click at [546, 512] on span "3" at bounding box center [547, 524] width 24 height 24
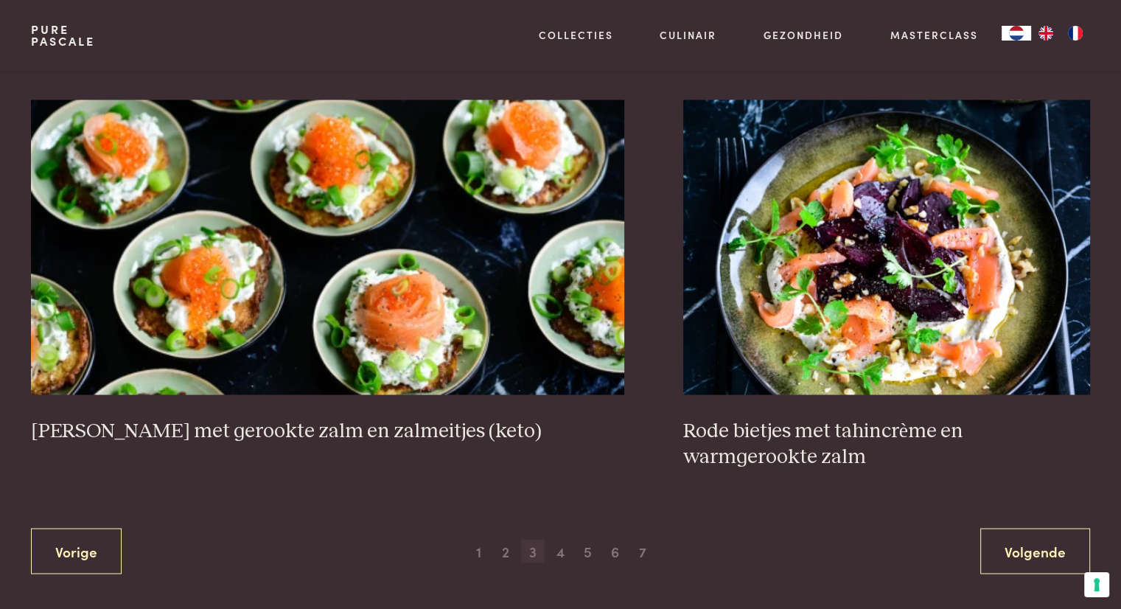
scroll to position [2684, 0]
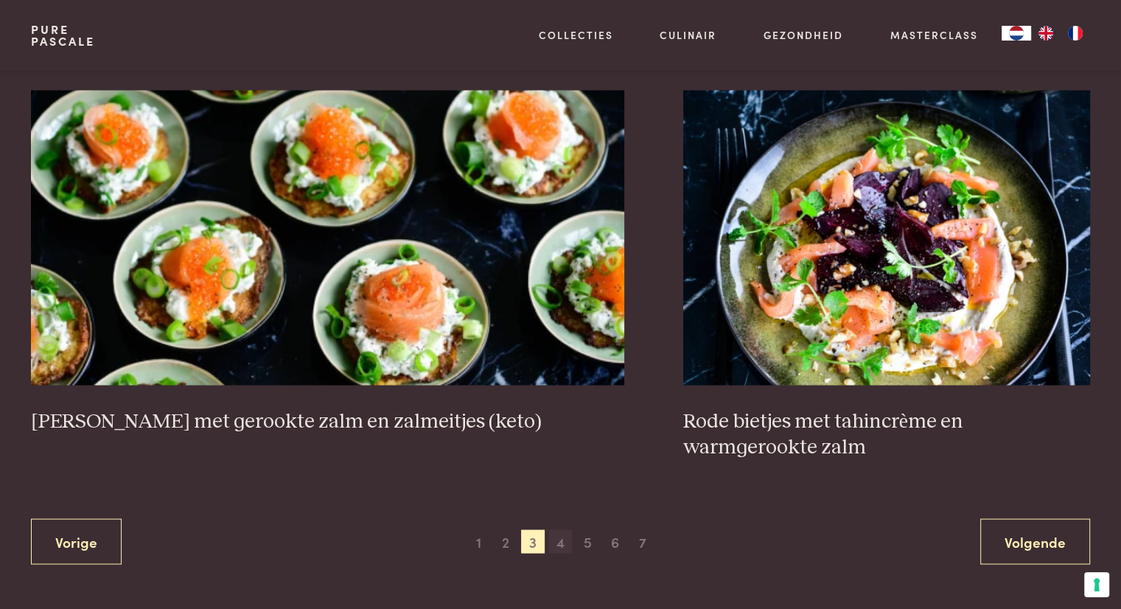
click at [560, 536] on span "4" at bounding box center [561, 541] width 24 height 24
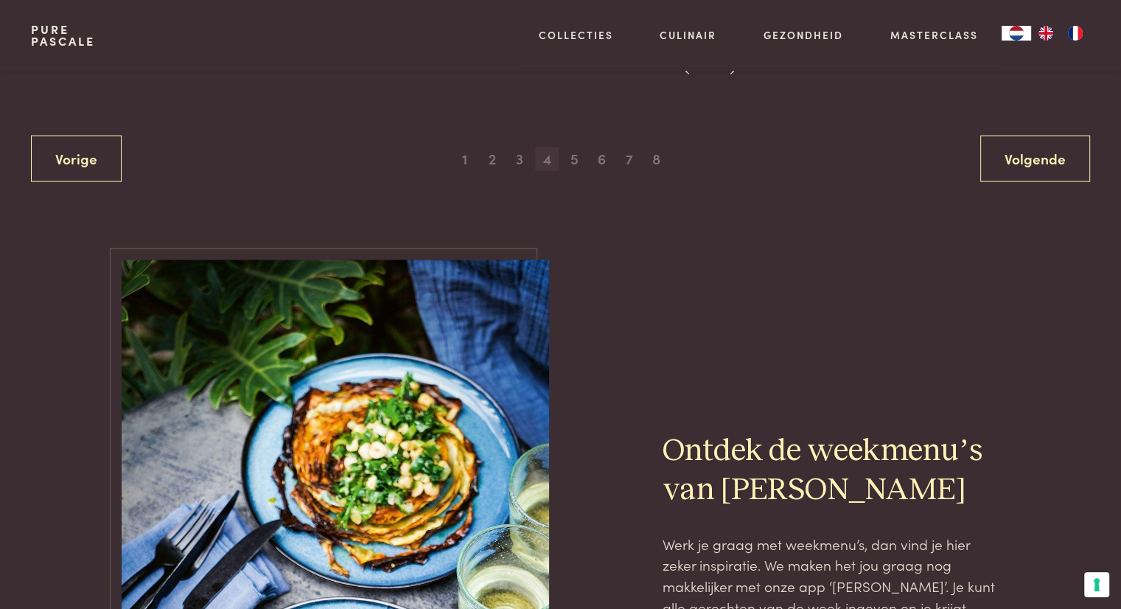
scroll to position [3096, 0]
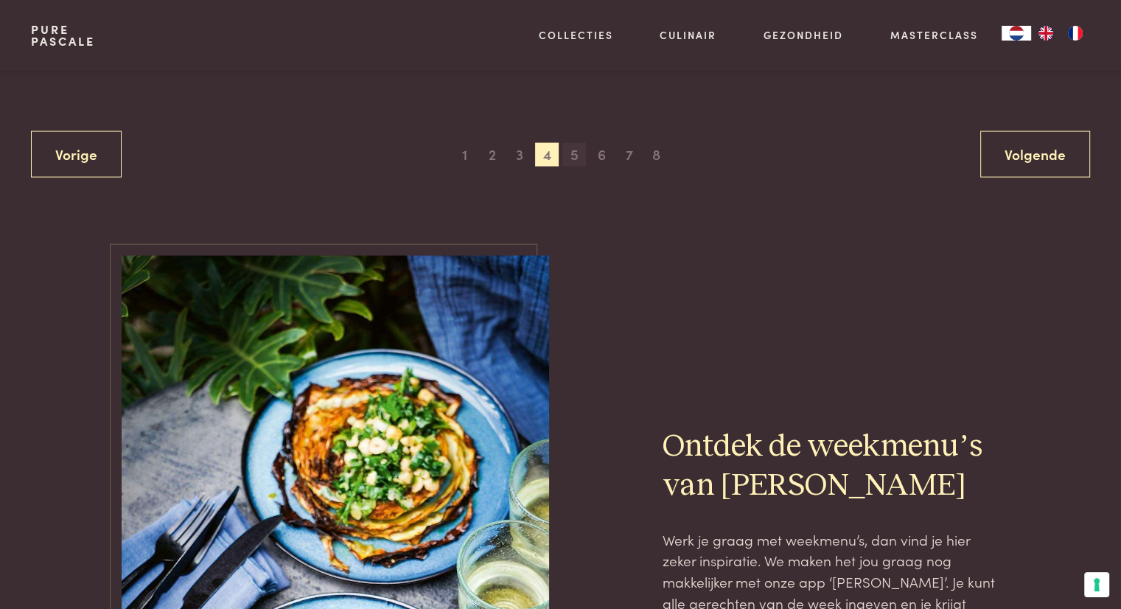
click at [569, 161] on span "5" at bounding box center [574, 155] width 24 height 24
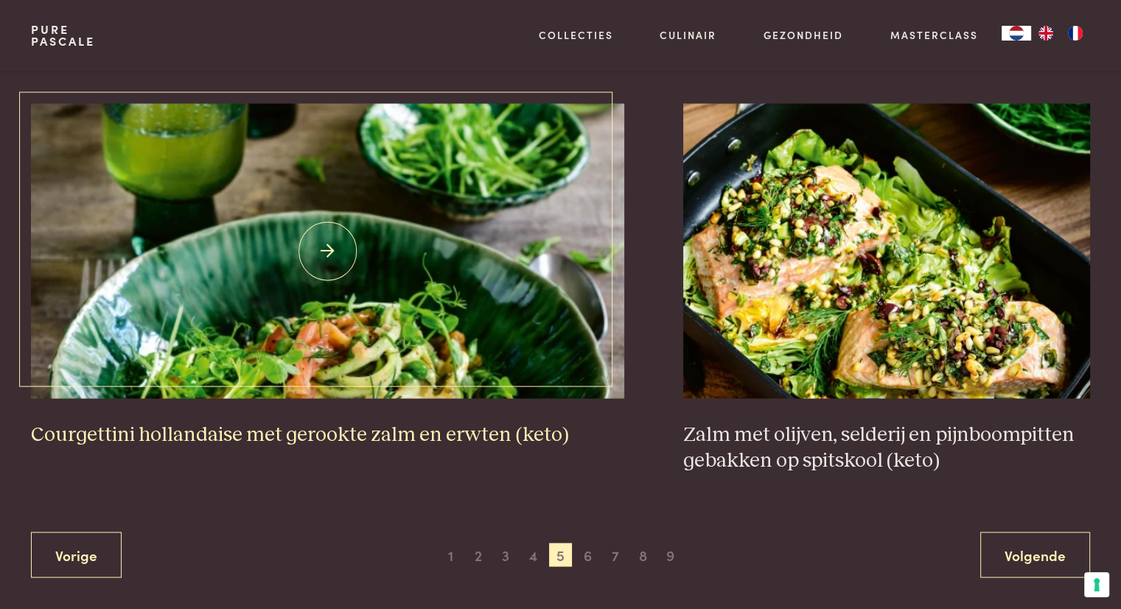
scroll to position [2723, 0]
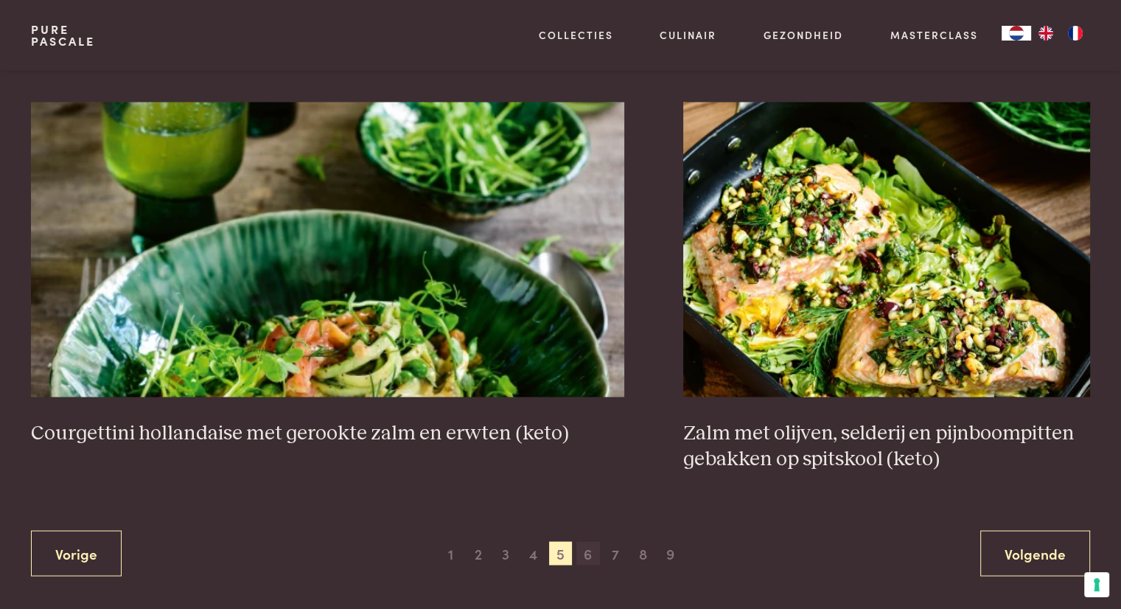
click at [587, 541] on span "6" at bounding box center [588, 553] width 24 height 24
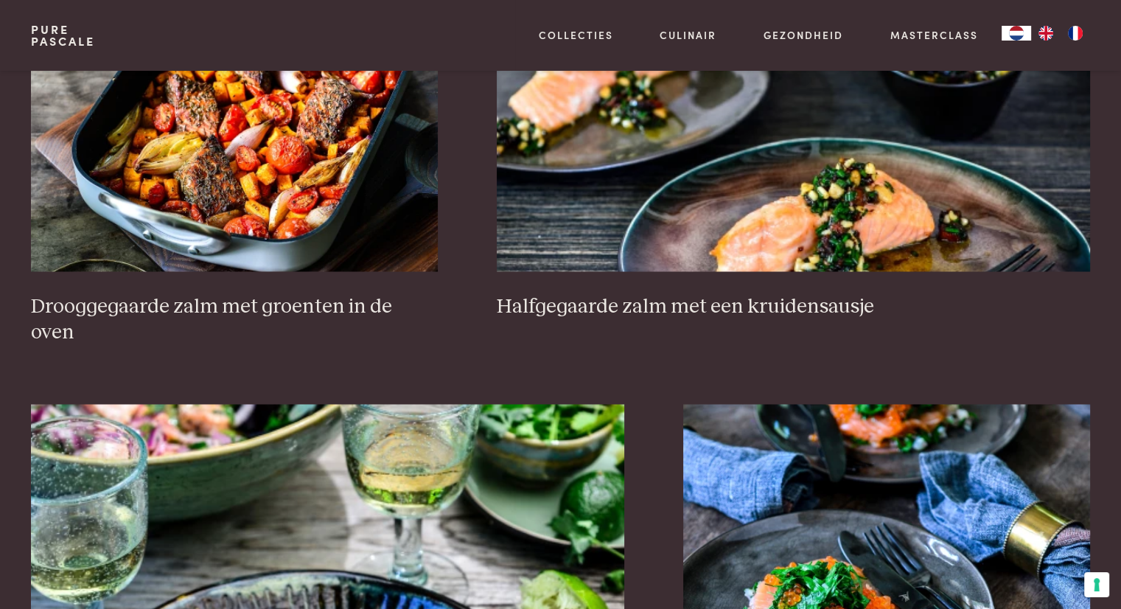
scroll to position [2377, 0]
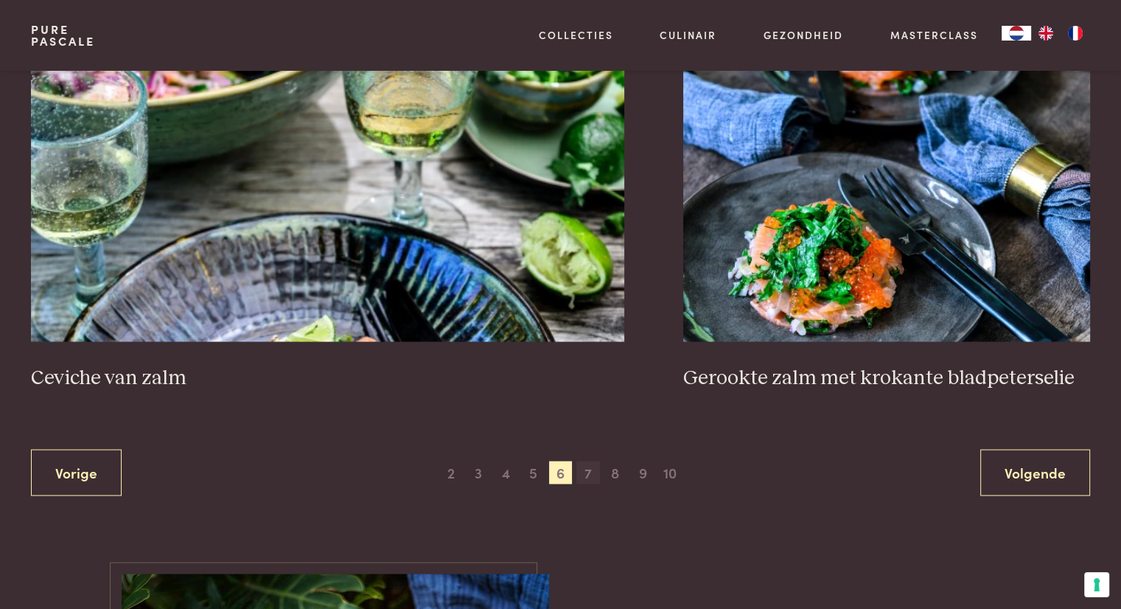
click at [584, 460] on span "7" at bounding box center [588, 472] width 24 height 24
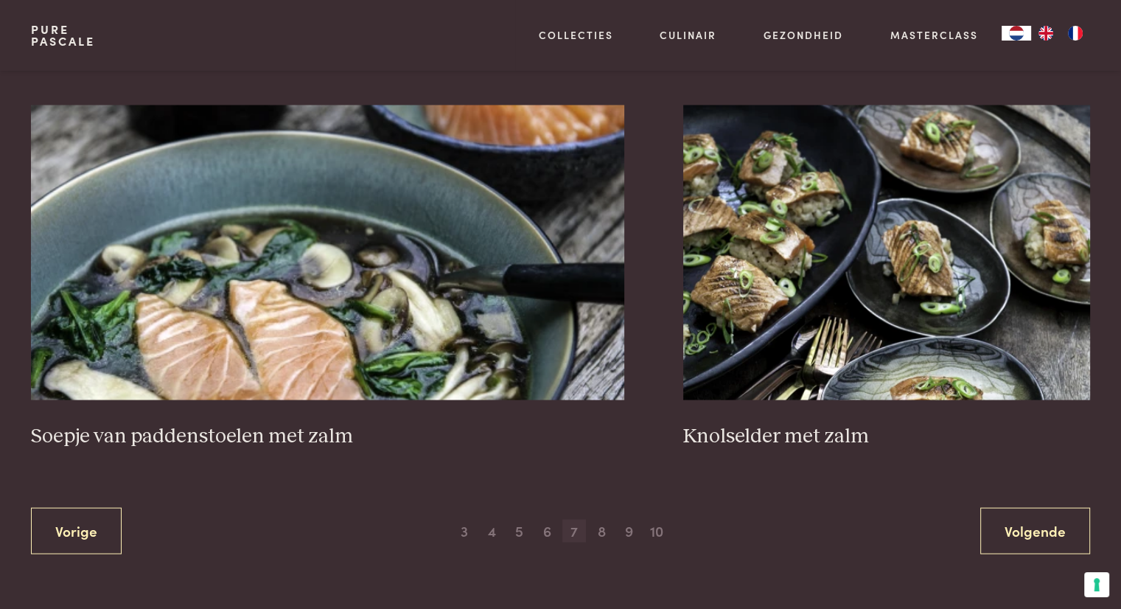
scroll to position [2670, 0]
click at [598, 525] on span "8" at bounding box center [601, 530] width 24 height 24
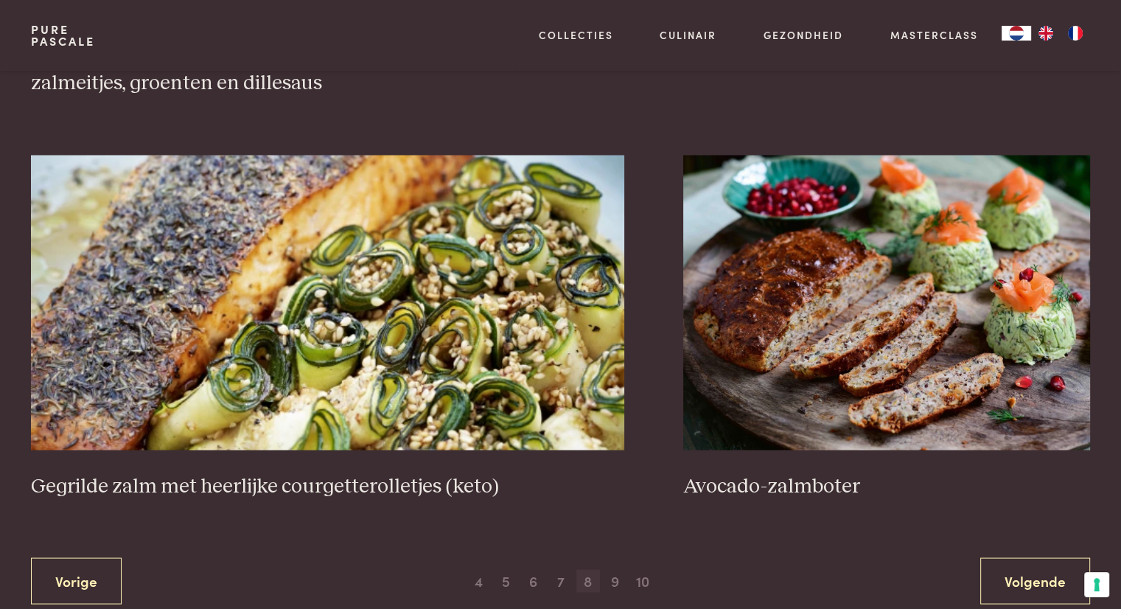
scroll to position [2621, 0]
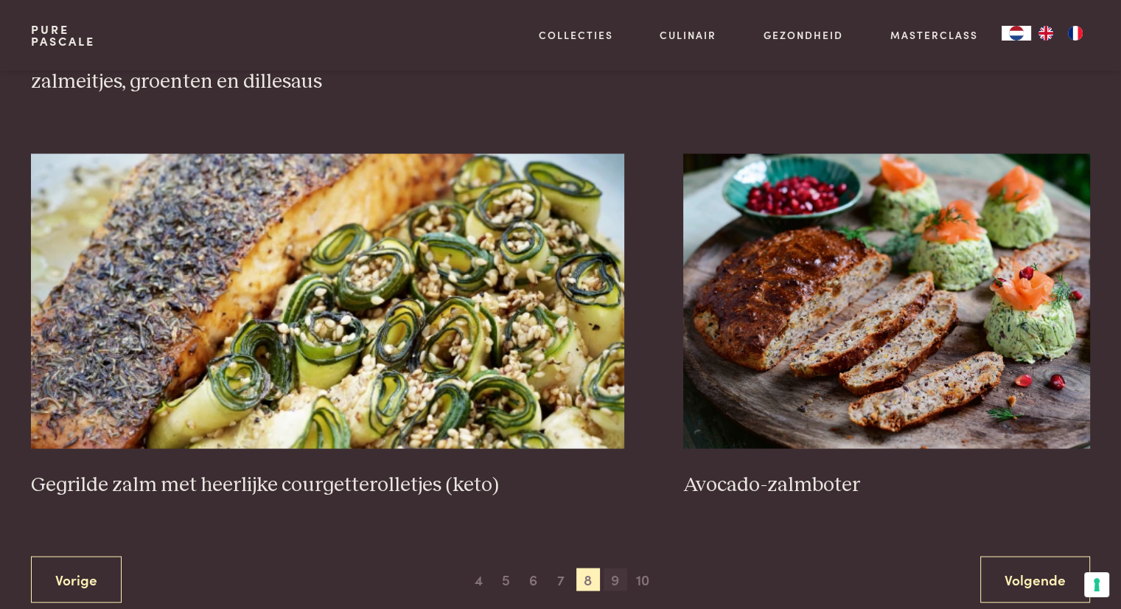
click at [610, 580] on span "9" at bounding box center [615, 579] width 24 height 24
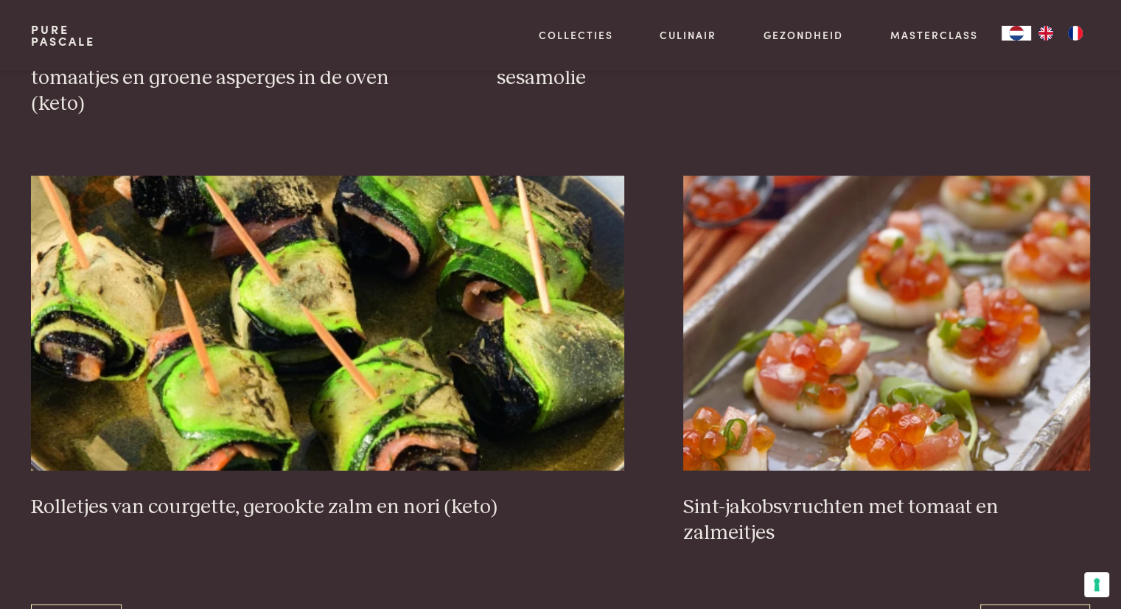
scroll to position [2673, 0]
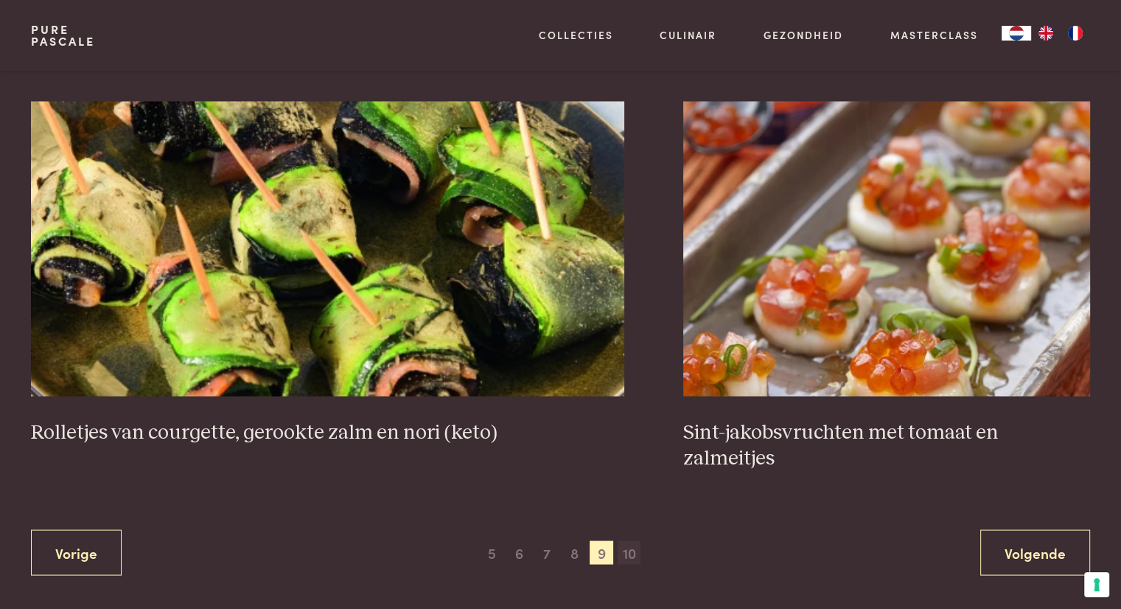
click at [626, 540] on span "10" at bounding box center [629, 552] width 24 height 24
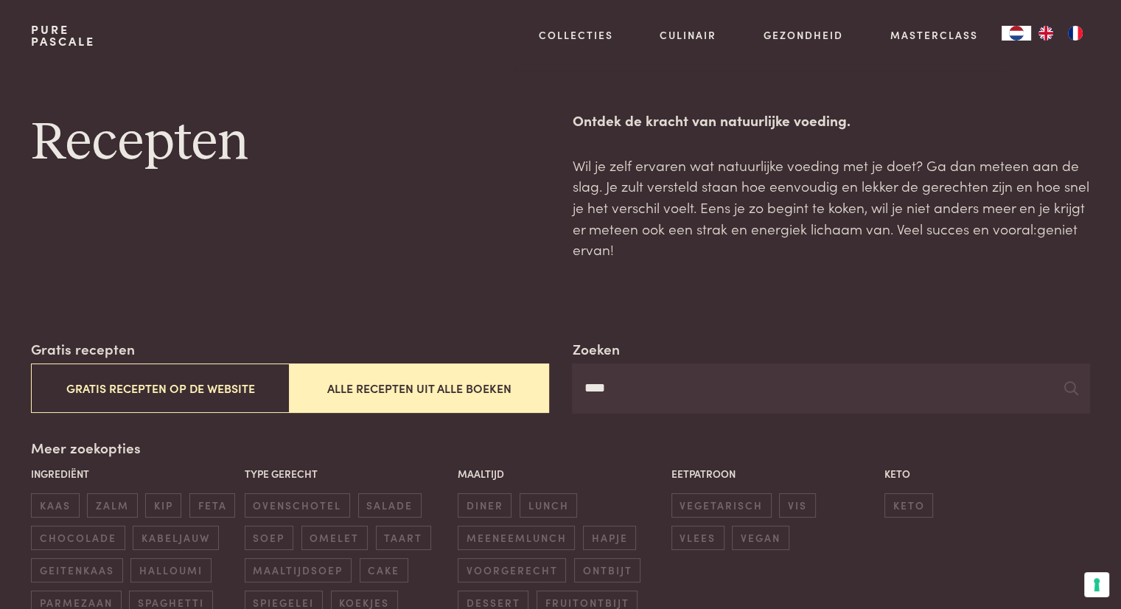
click at [694, 417] on div "Zoeken **** Gratis recepten Gratis recepten op de website Alle recepten uit all…" at bounding box center [560, 492] width 1058 height 309
click at [693, 396] on input "****" at bounding box center [830, 388] width 517 height 50
type input "*"
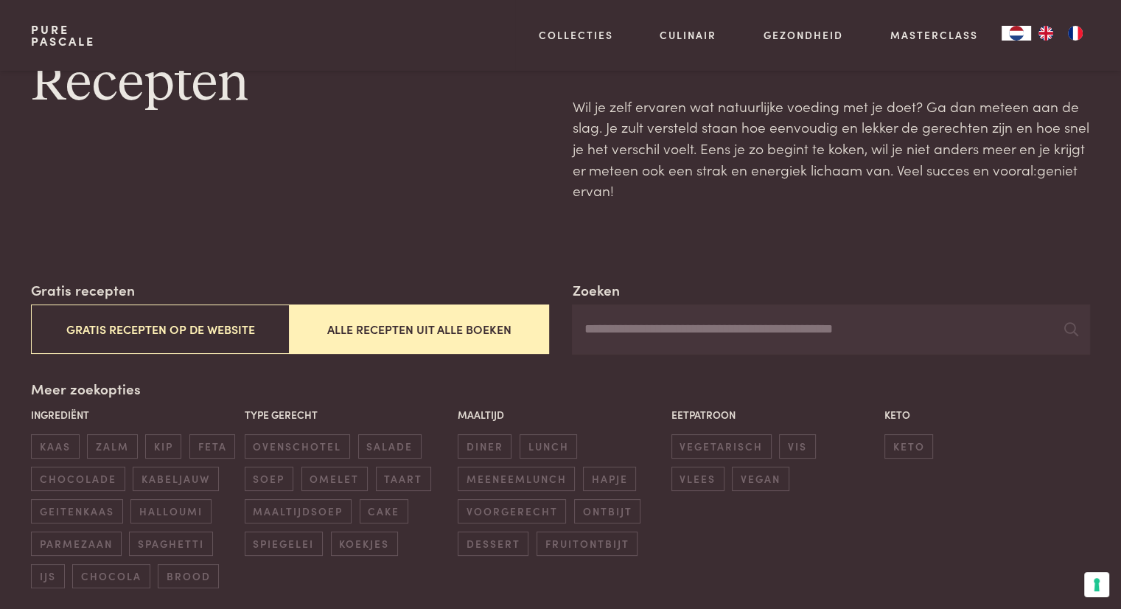
scroll to position [59, 0]
click at [475, 437] on span "diner" at bounding box center [485, 446] width 54 height 24
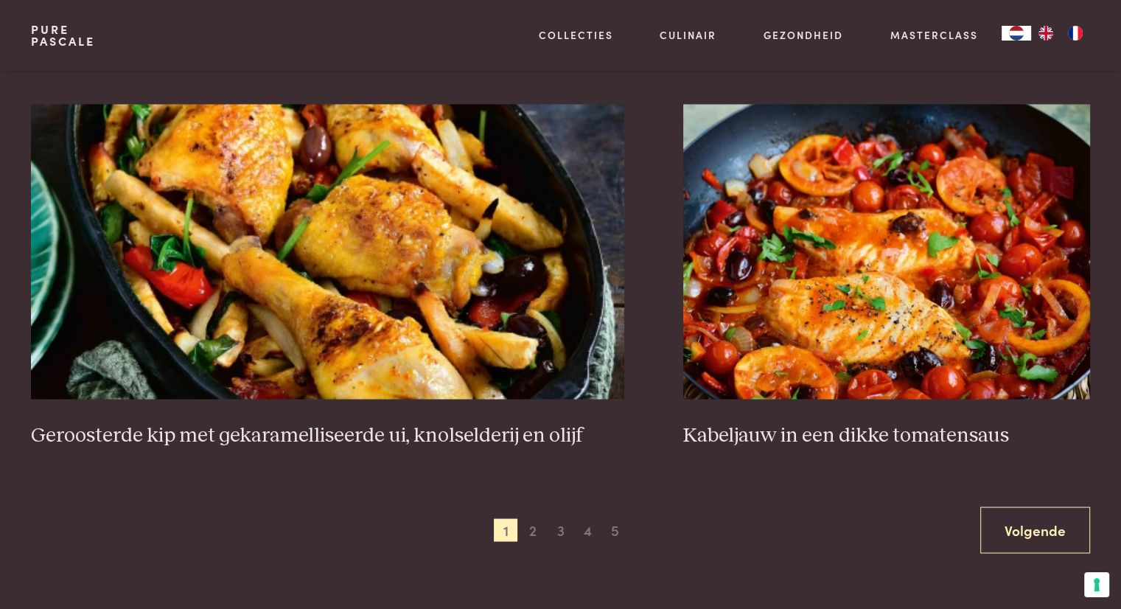
scroll to position [2666, 0]
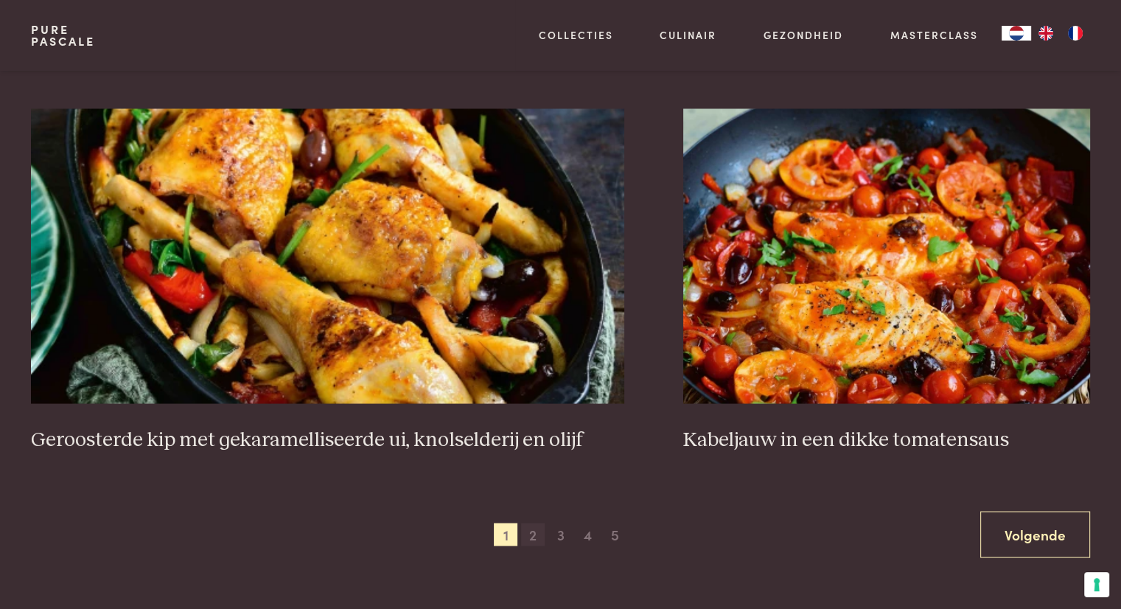
click at [534, 534] on span "2" at bounding box center [533, 534] width 24 height 24
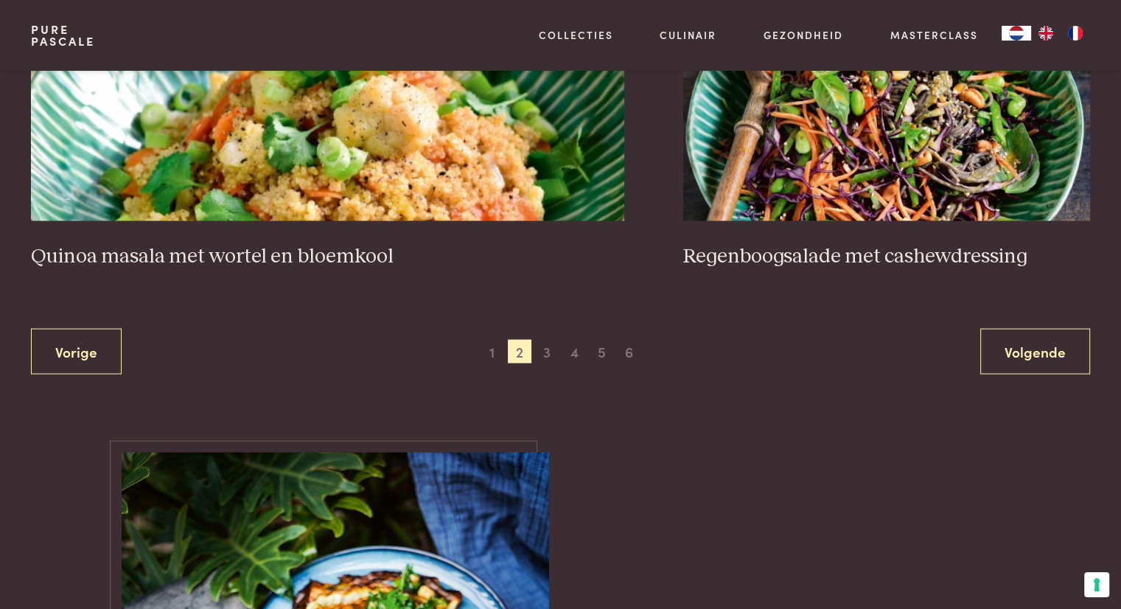
scroll to position [2774, 0]
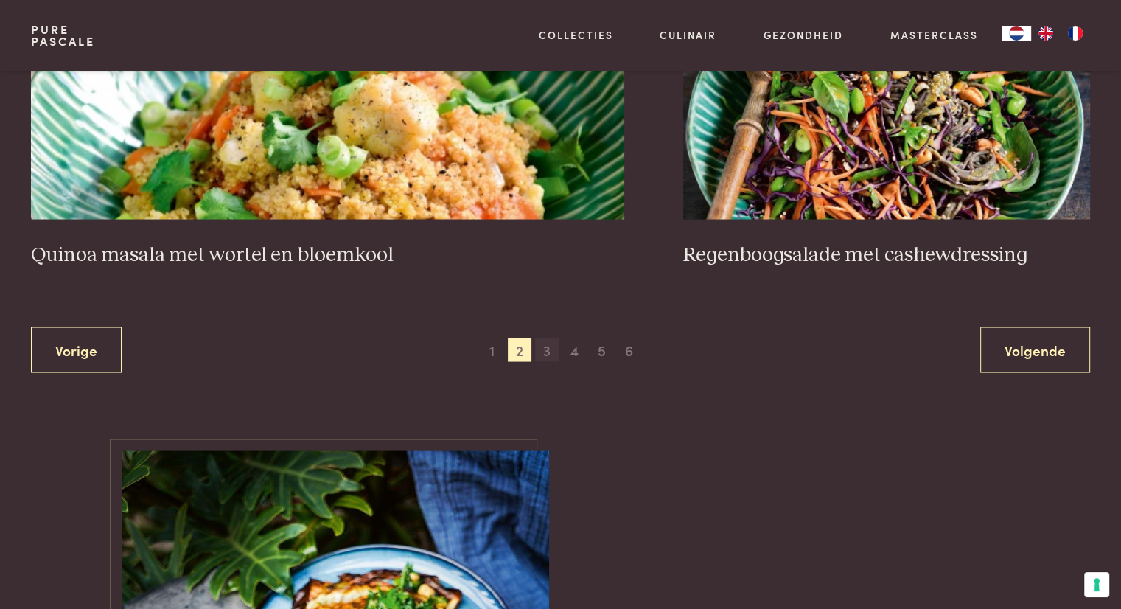
click at [546, 337] on span "3" at bounding box center [547, 349] width 24 height 24
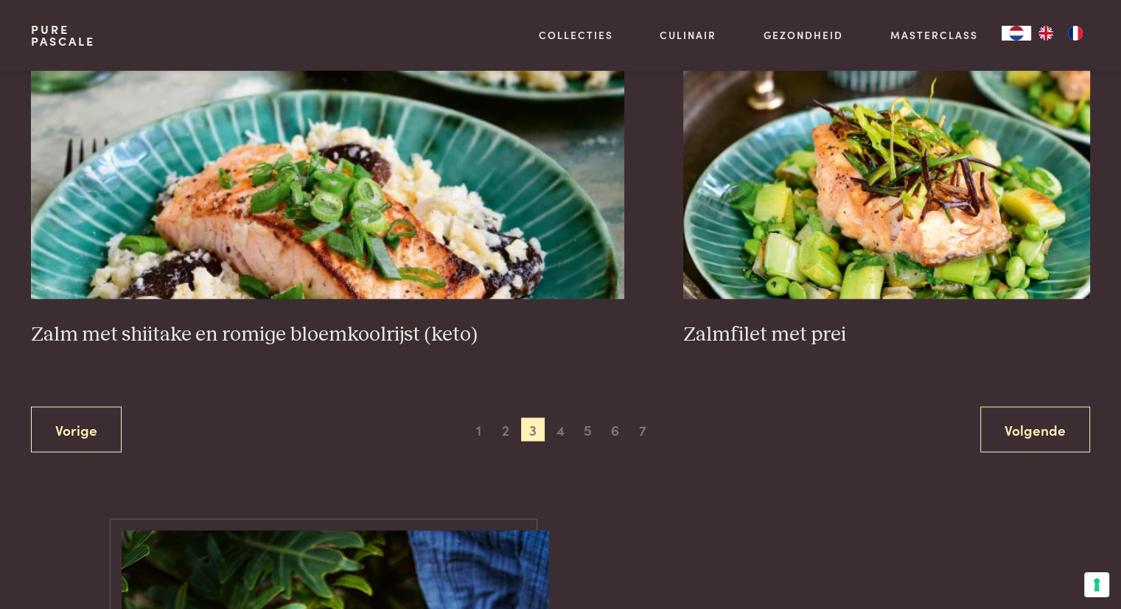
scroll to position [2696, 0]
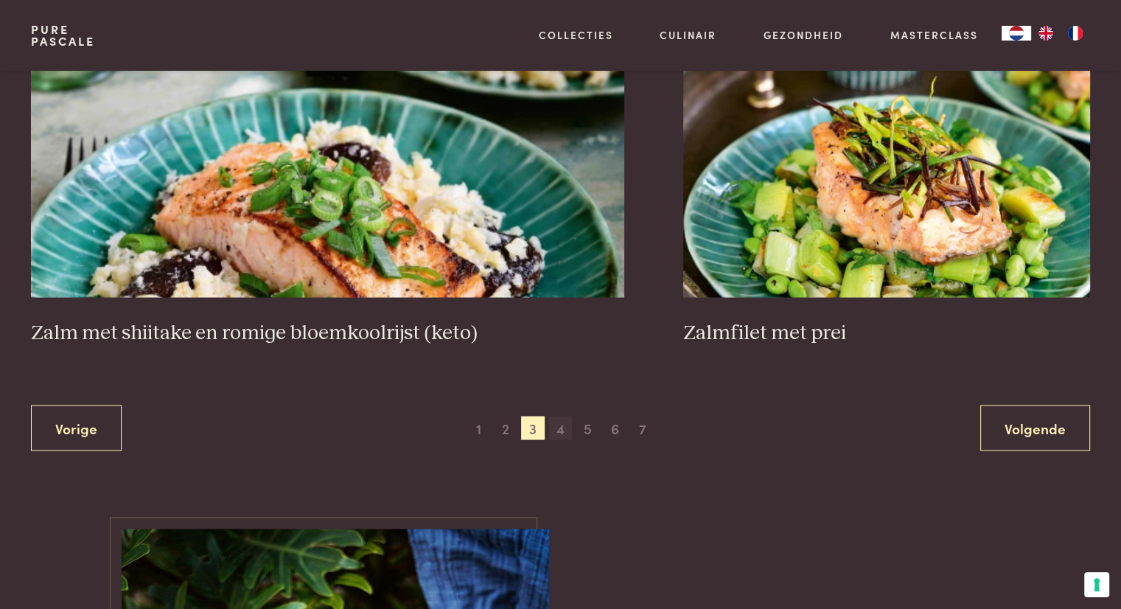
click at [566, 424] on span "4" at bounding box center [561, 428] width 24 height 24
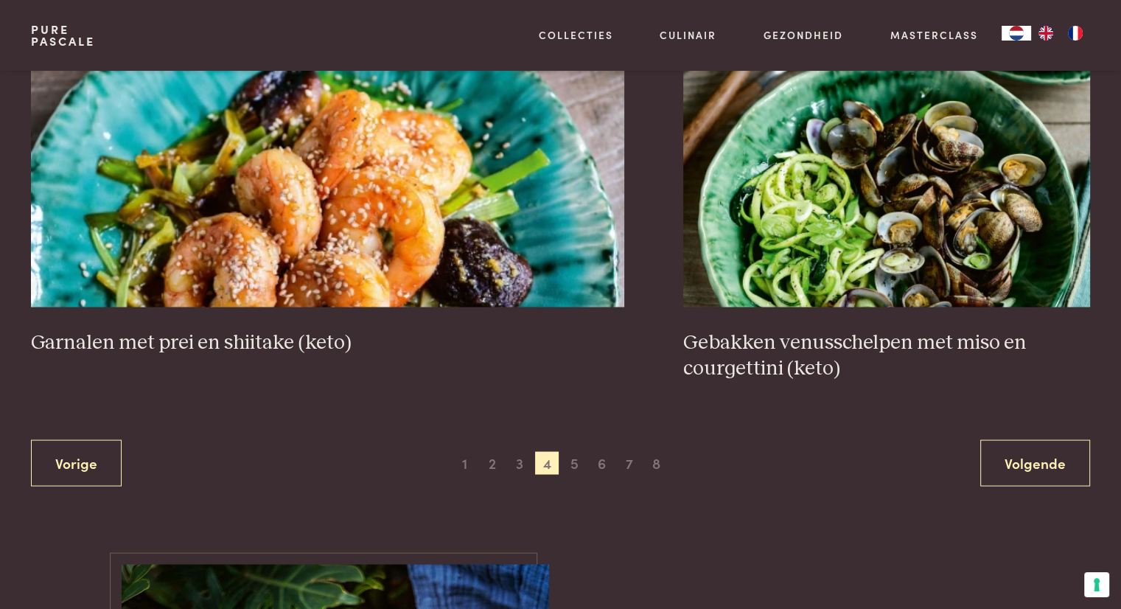
scroll to position [2744, 0]
